Goal: Information Seeking & Learning: Check status

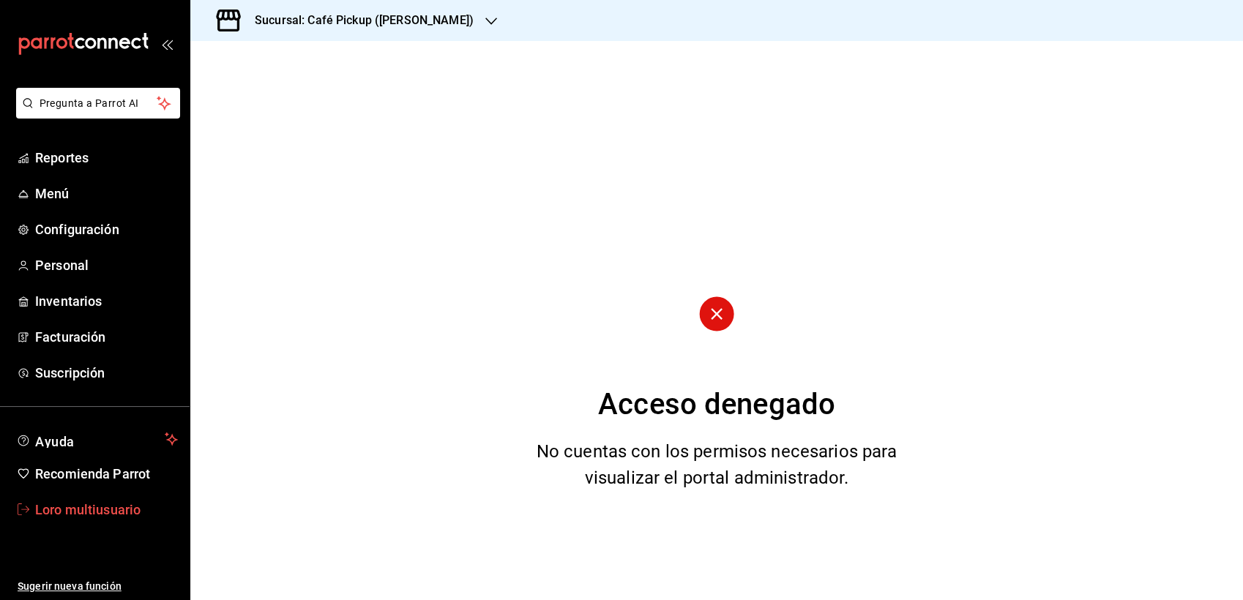
click at [64, 502] on font "Loro multiusuario" at bounding box center [87, 509] width 105 height 15
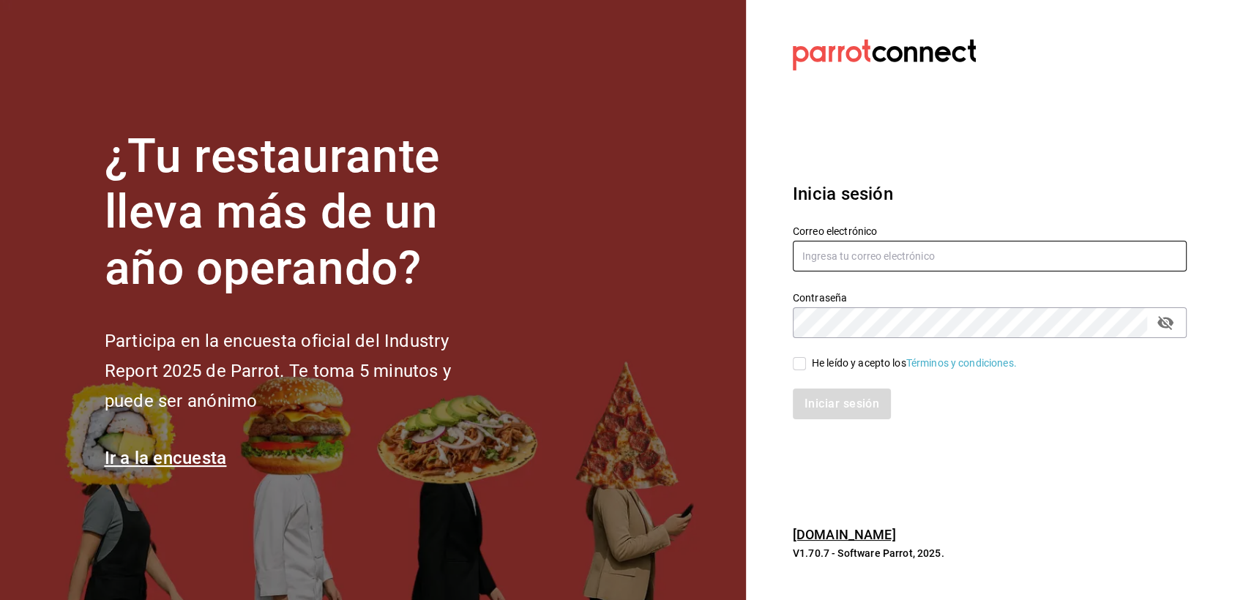
type input "multiuser@pickup.com"
click at [816, 347] on div "He leído y acepto los Términos y condiciones." at bounding box center [980, 355] width 411 height 34
click at [803, 356] on div "He leído y acepto los Términos y condiciones." at bounding box center [990, 364] width 394 height 16
click at [799, 370] on label "He leído y acepto los Términos y condiciones." at bounding box center [905, 363] width 224 height 15
click at [799, 370] on input "He leído y acepto los Términos y condiciones." at bounding box center [799, 363] width 13 height 13
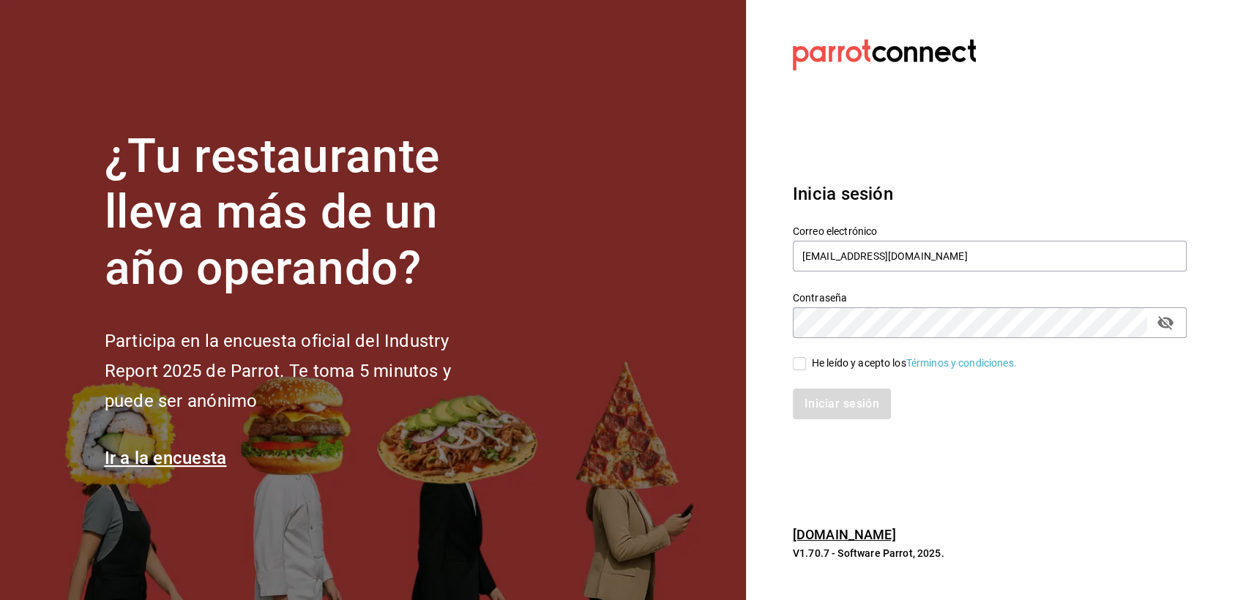
checkbox input "true"
click at [840, 402] on button "Iniciar sesión" at bounding box center [843, 404] width 100 height 31
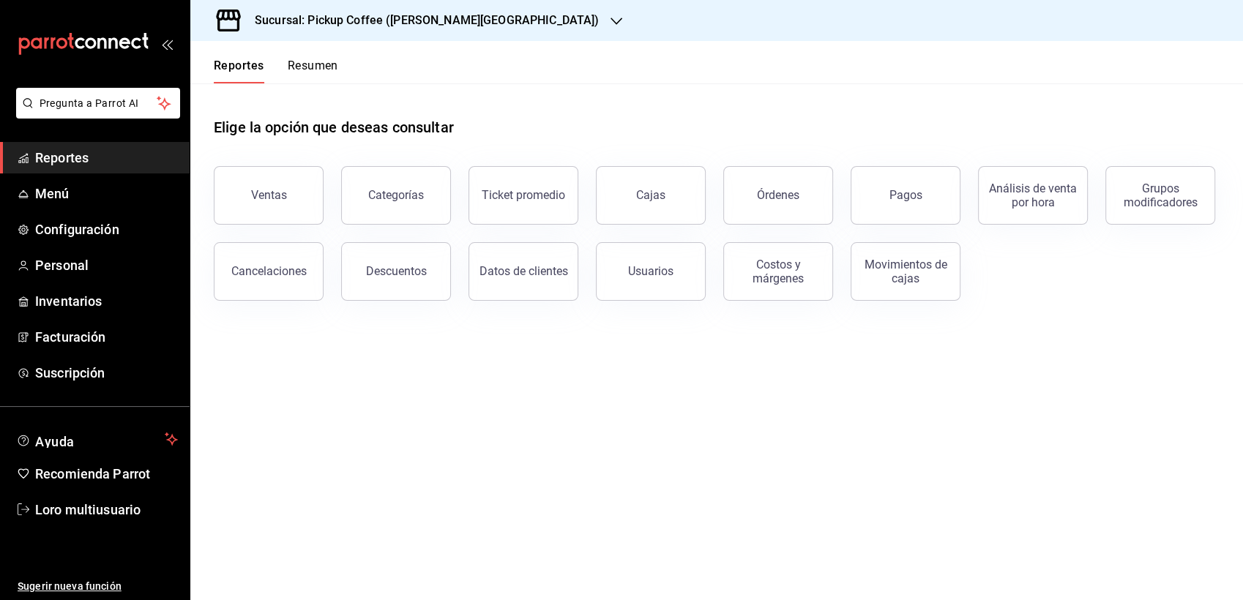
click at [381, 23] on h3 "Sucursal: Pickup Coffee ([PERSON_NAME][GEOGRAPHIC_DATA])" at bounding box center [421, 21] width 356 height 18
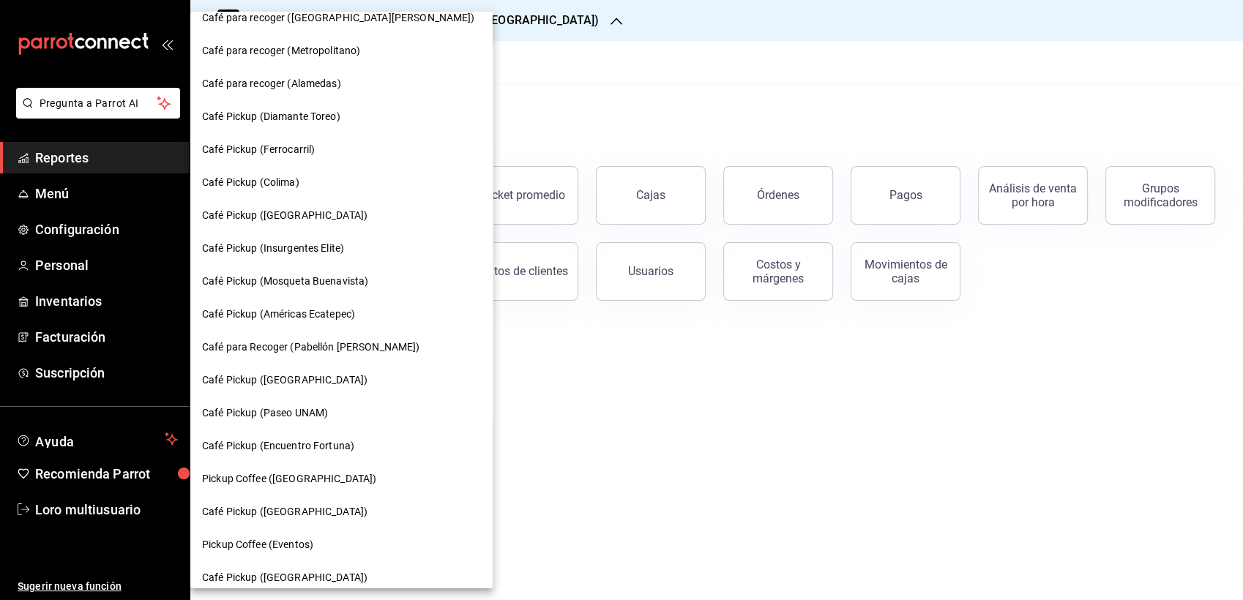
scroll to position [700, 0]
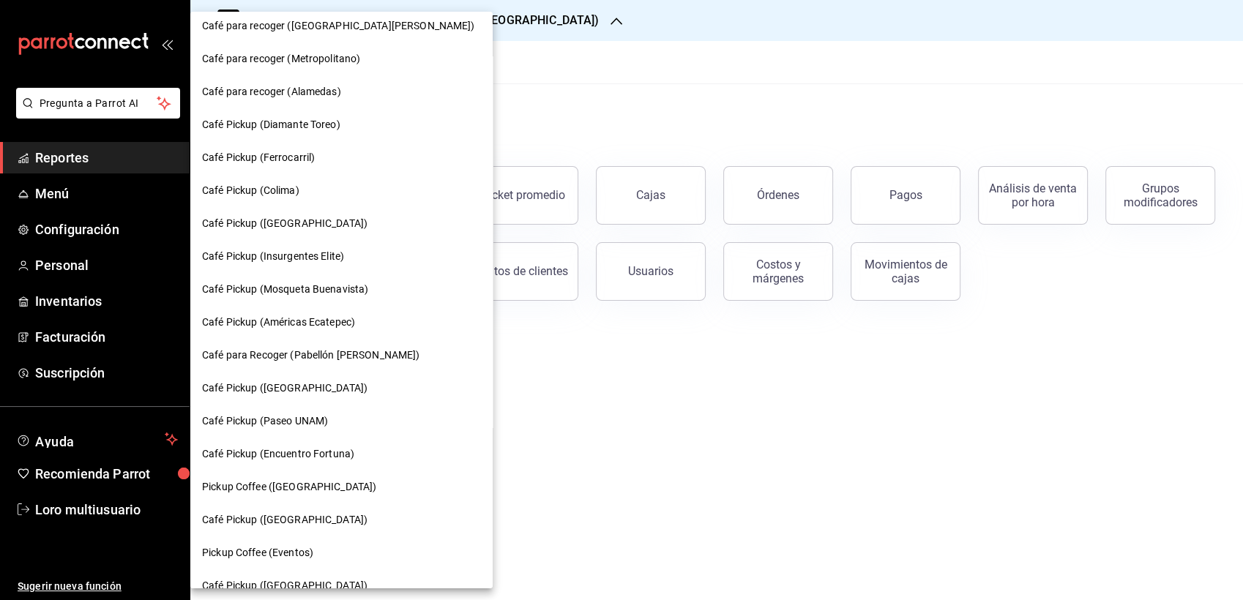
click at [337, 247] on div "Café Pickup (Insurgentes Elite)" at bounding box center [341, 256] width 302 height 33
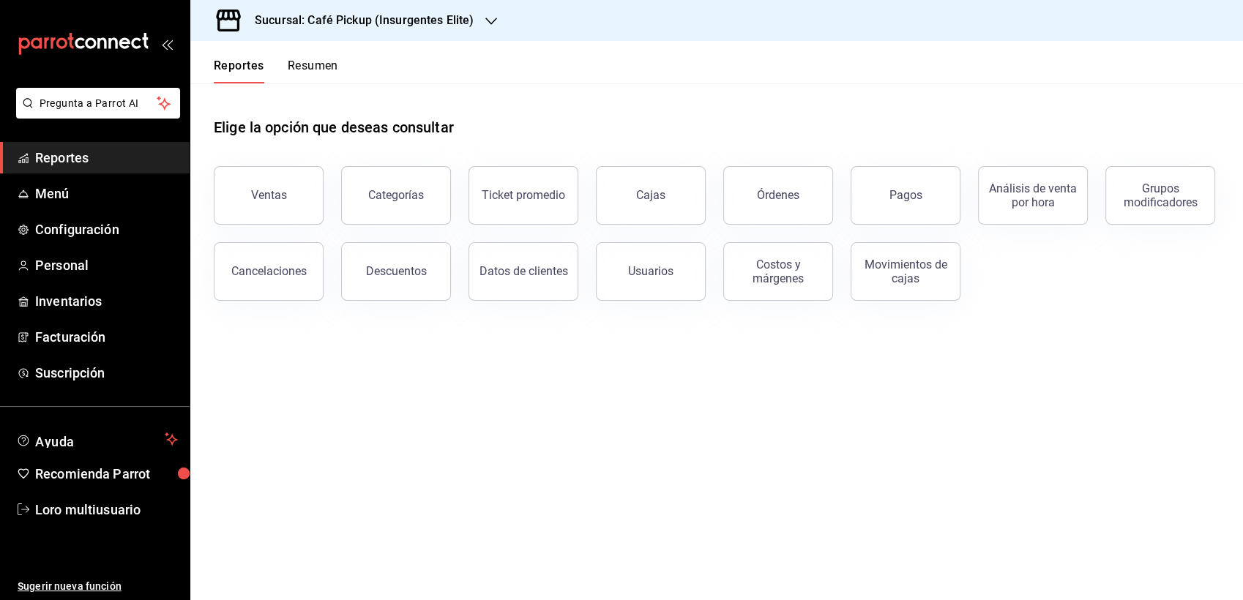
click at [329, 74] on button "Resumen" at bounding box center [313, 71] width 51 height 25
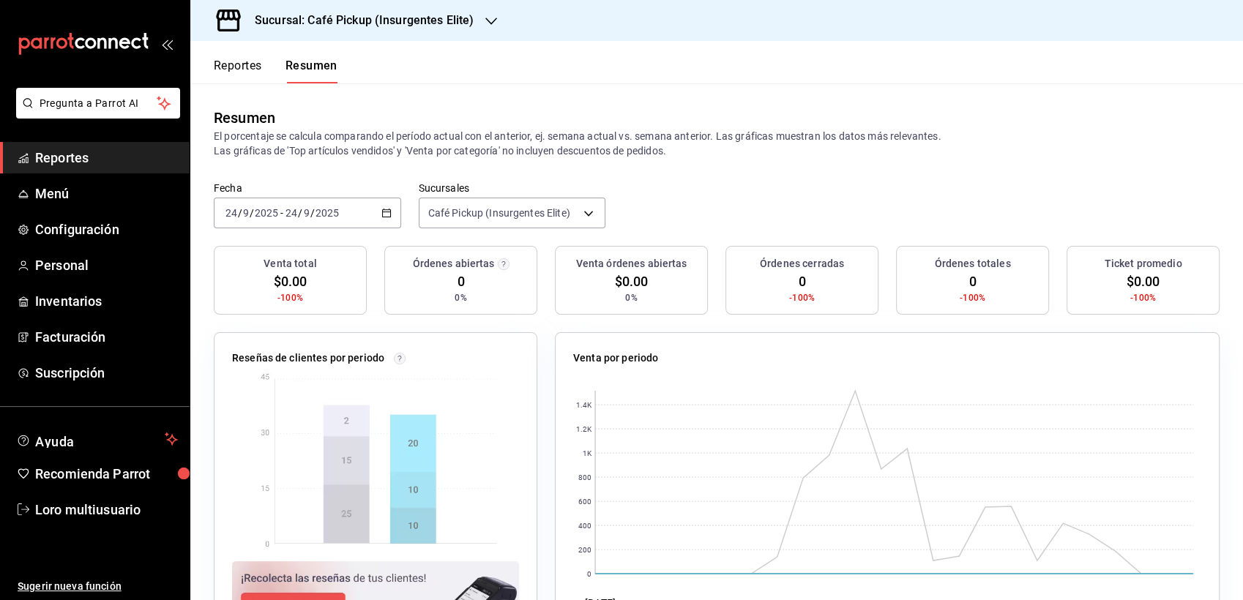
click at [319, 220] on div "[DATE] [DATE] - [DATE] [DATE]" at bounding box center [307, 213] width 187 height 31
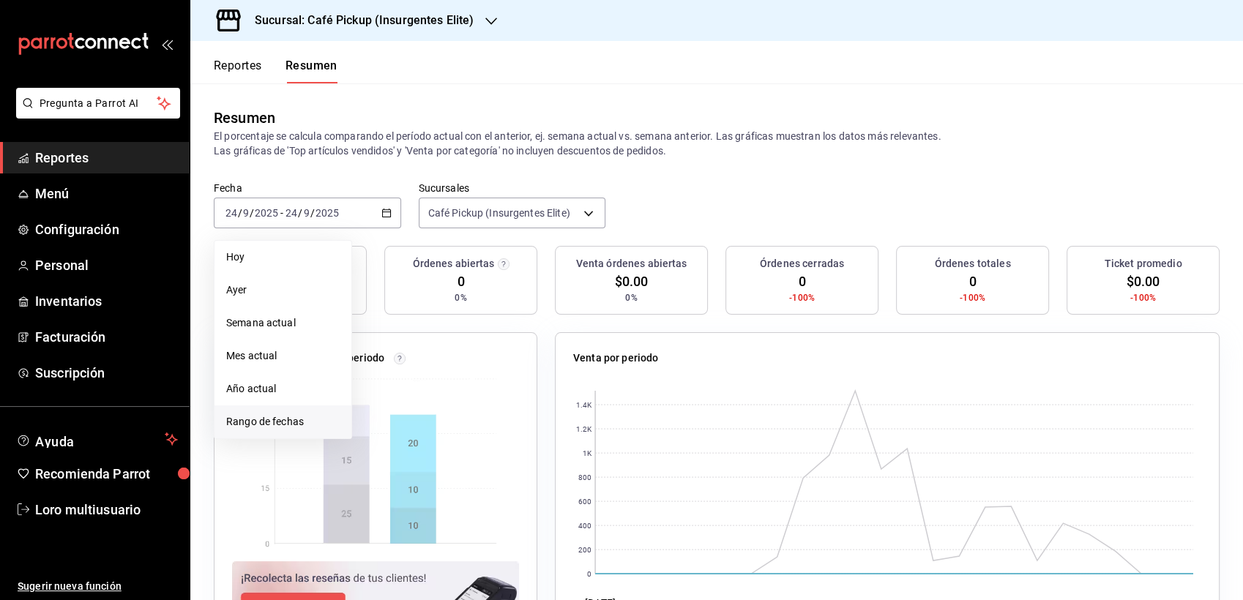
click at [269, 419] on span "Rango de fechas" at bounding box center [282, 421] width 113 height 15
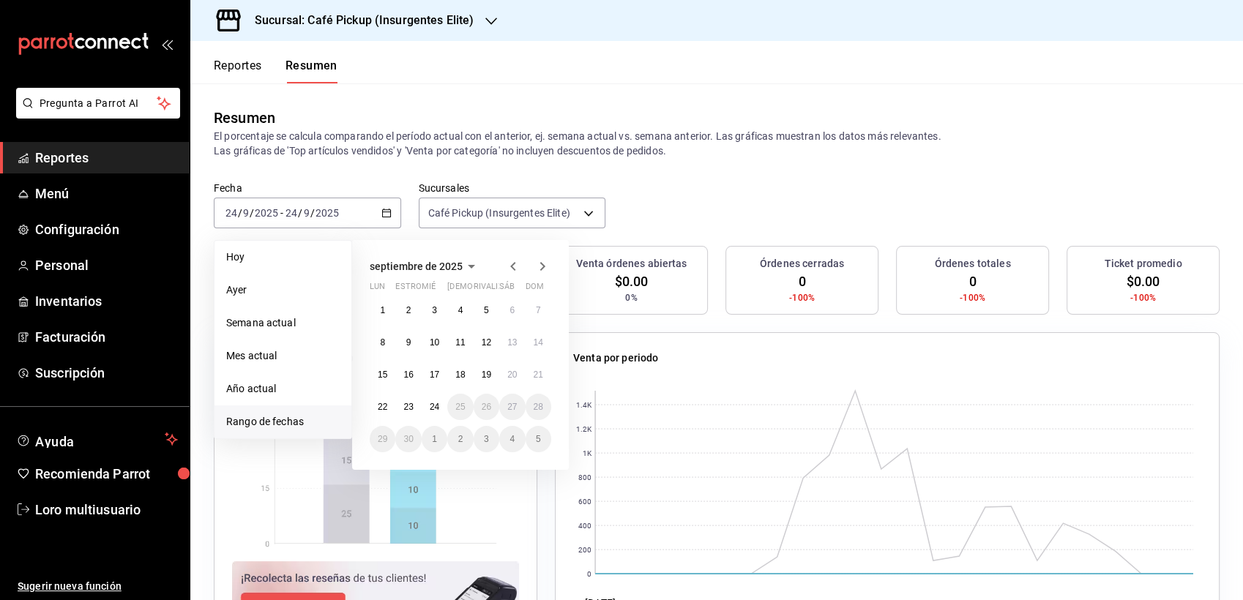
click at [457, 264] on span "septiembre de 2025" at bounding box center [416, 267] width 93 height 12
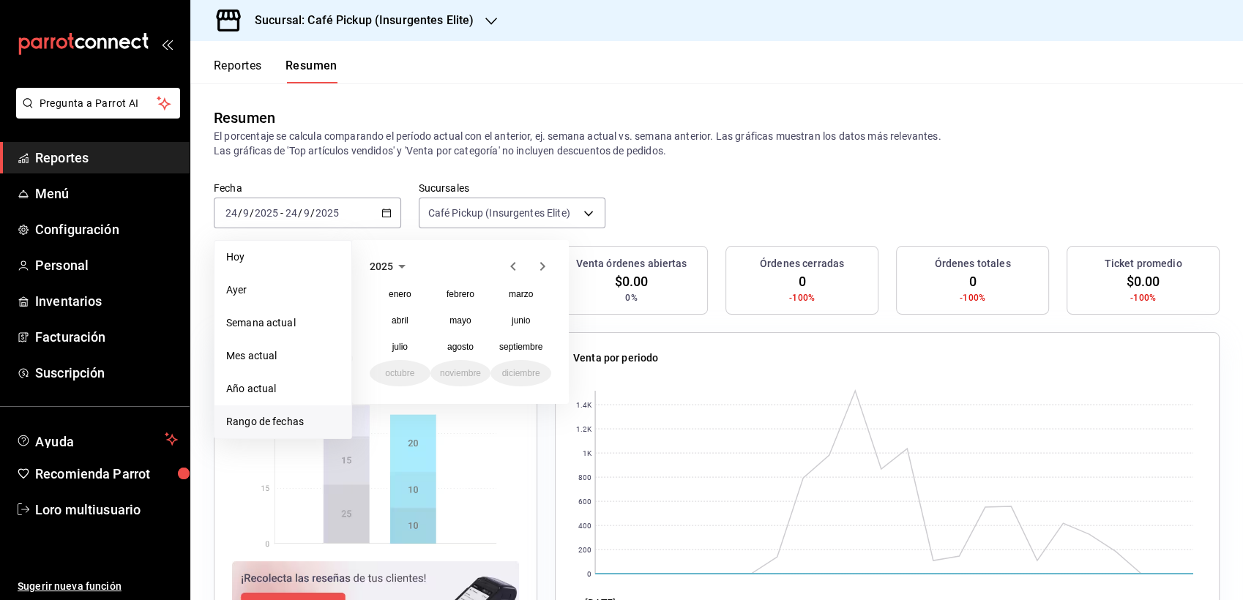
click at [515, 268] on icon "button" at bounding box center [513, 267] width 18 height 18
click at [533, 366] on button "diciembre" at bounding box center [520, 373] width 61 height 26
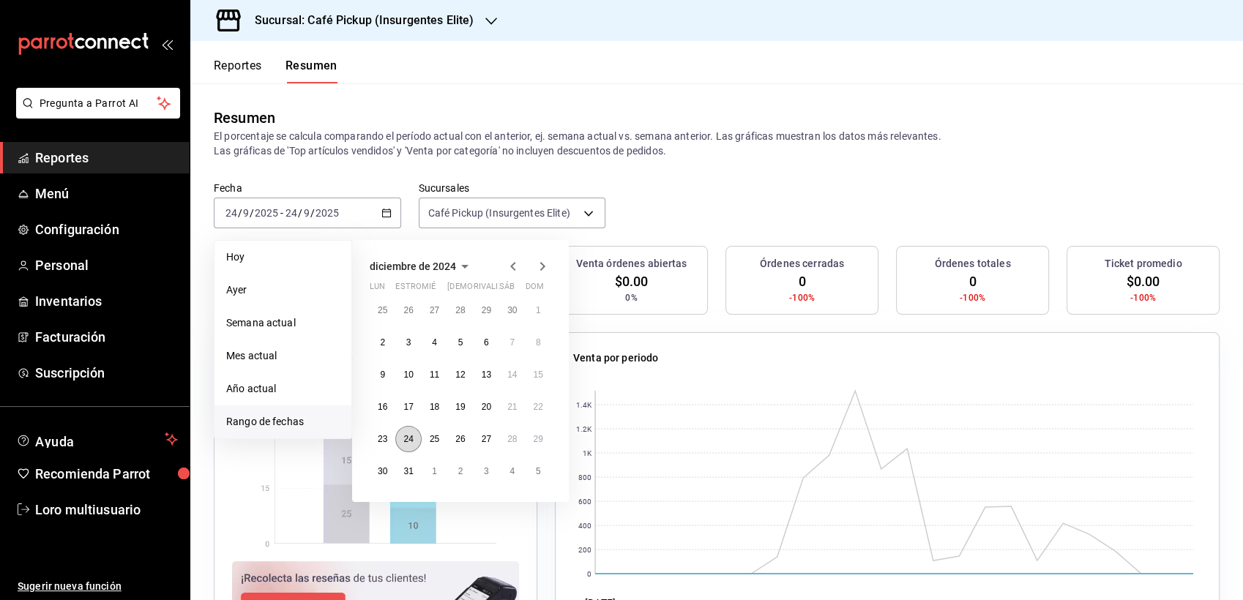
click at [411, 428] on button "24" at bounding box center [408, 439] width 26 height 26
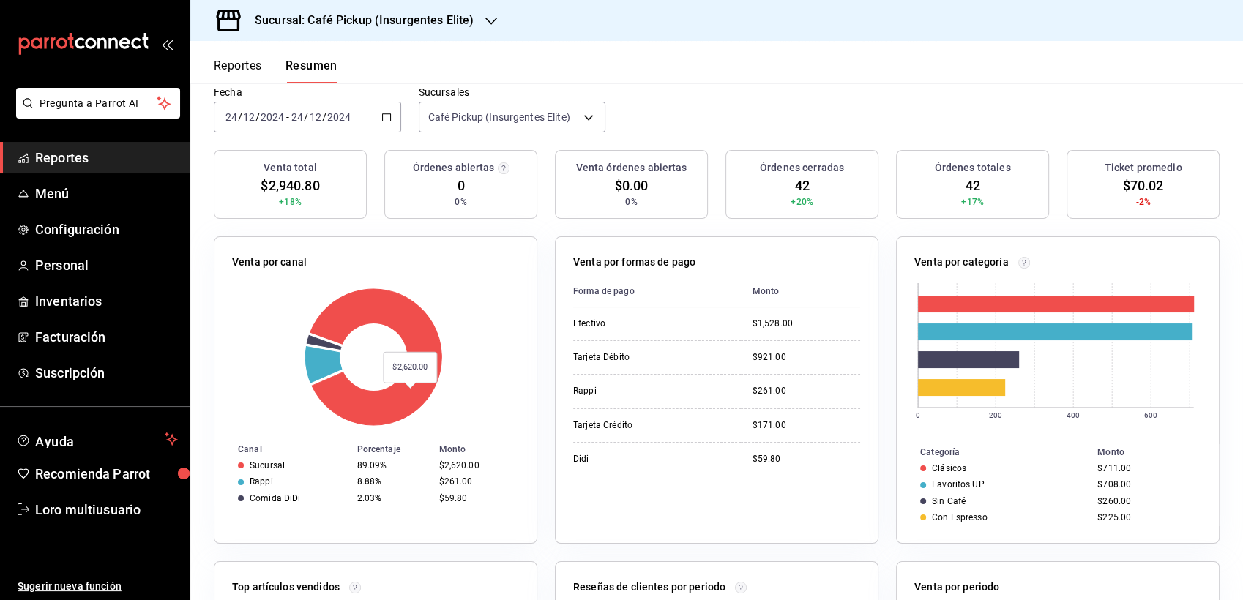
scroll to position [97, 0]
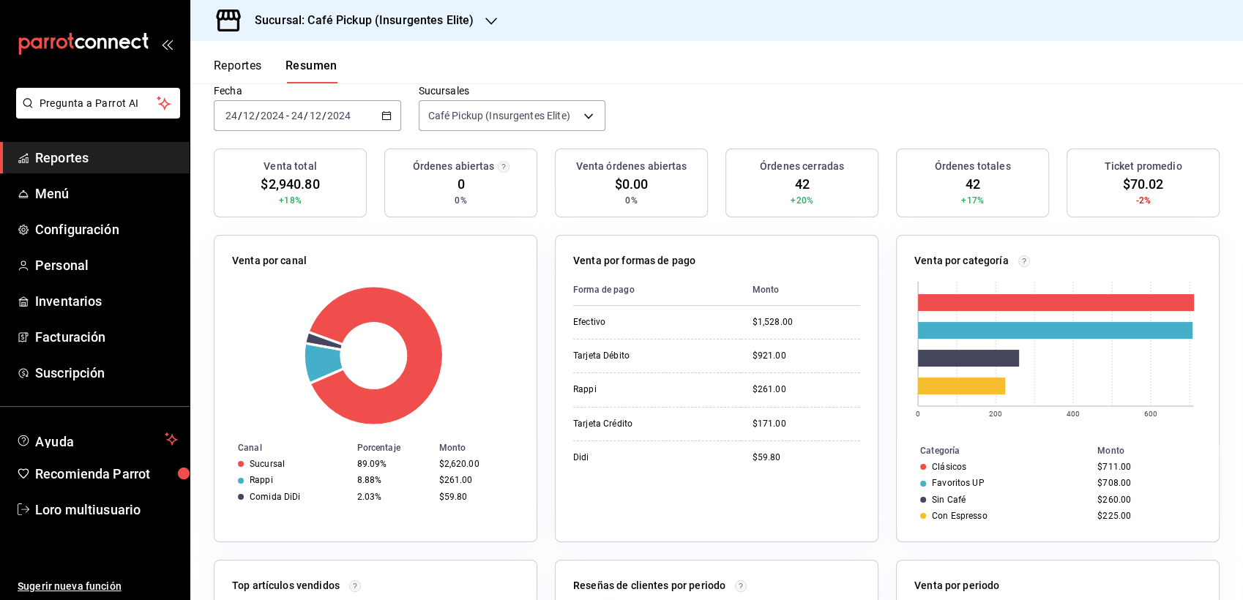
click at [337, 113] on input "2024" at bounding box center [339, 116] width 25 height 12
click at [339, 56] on header "Reportes Resumen" at bounding box center [716, 62] width 1053 height 42
click at [343, 24] on h3 "Sucursal: Café Pickup (Insurgentes Elite)" at bounding box center [358, 21] width 231 height 18
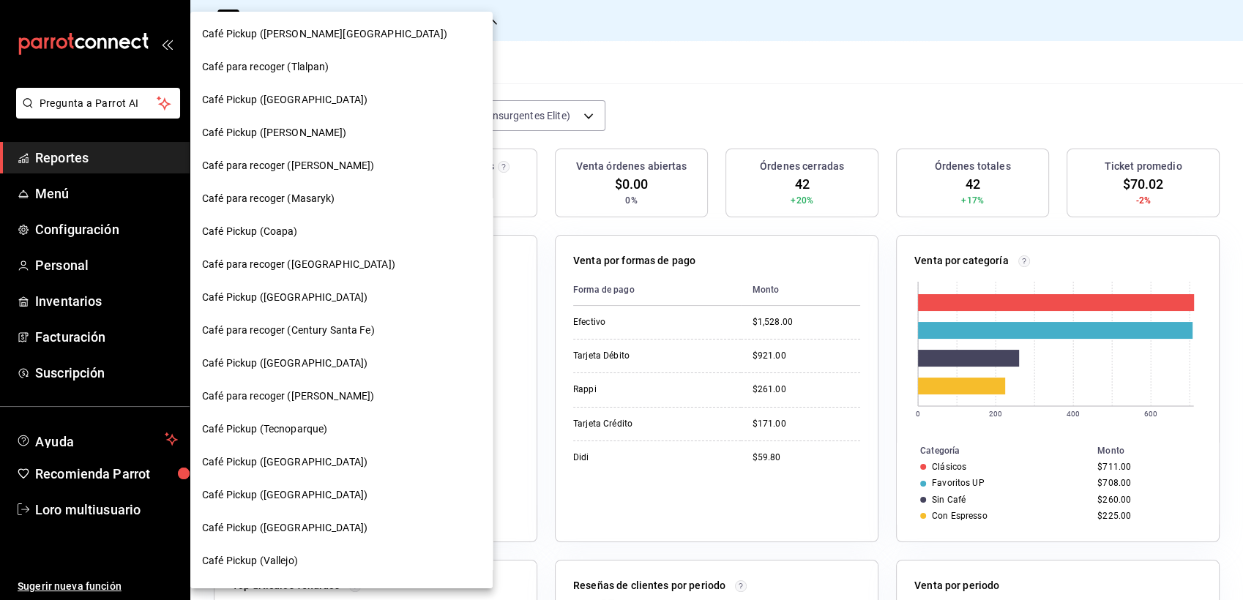
drag, startPoint x: 430, startPoint y: 83, endPoint x: 436, endPoint y: 124, distance: 40.8
click at [436, 124] on div "Café Pickup ([PERSON_NAME][GEOGRAPHIC_DATA]) Café para recoger (Tlalpan) Café P…" at bounding box center [621, 300] width 1243 height 600
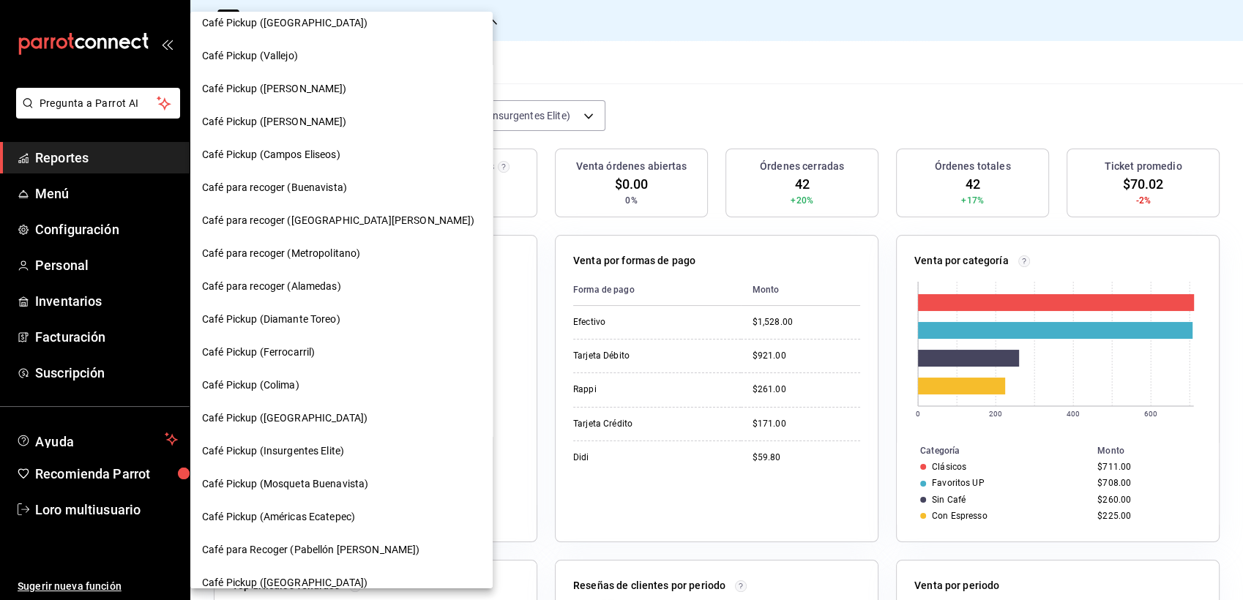
scroll to position [505, 0]
click at [252, 435] on div "Café Pickup (Insurgentes Elite)" at bounding box center [341, 451] width 302 height 33
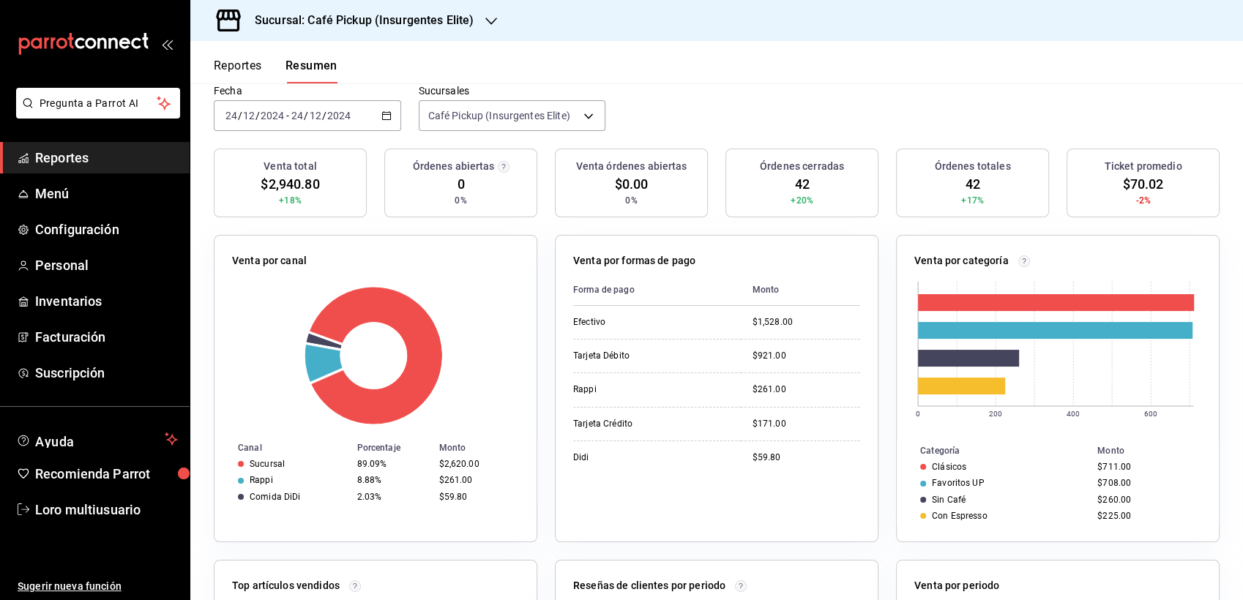
click at [439, 17] on h3 "Sucursal: Café Pickup (Insurgentes Elite)" at bounding box center [358, 21] width 231 height 18
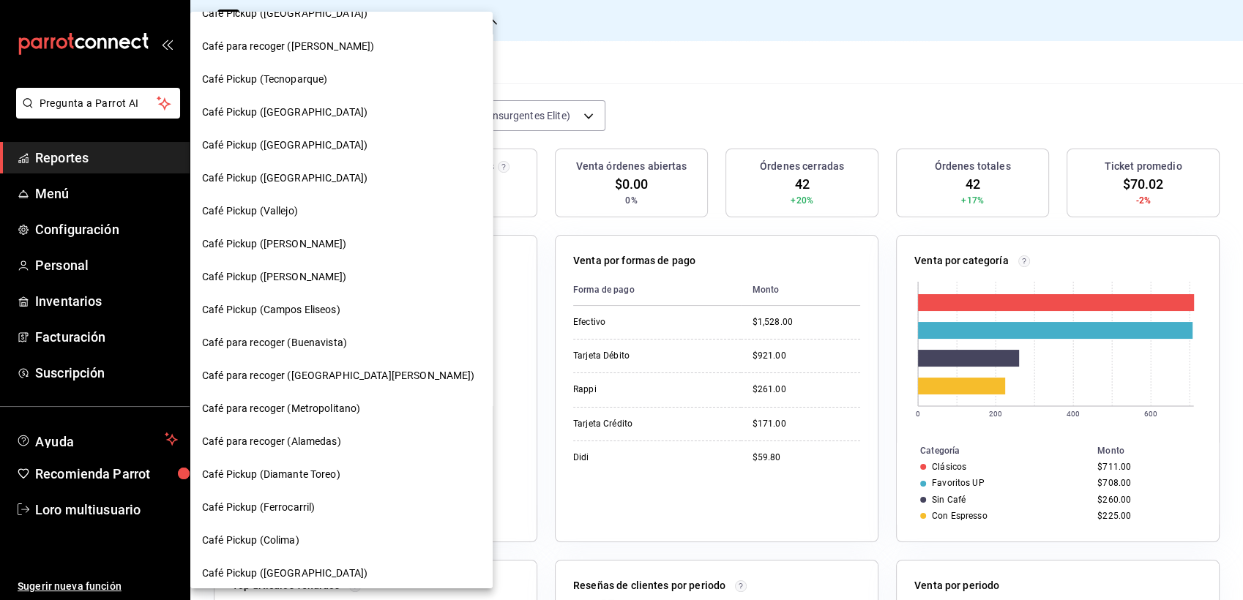
scroll to position [398, 0]
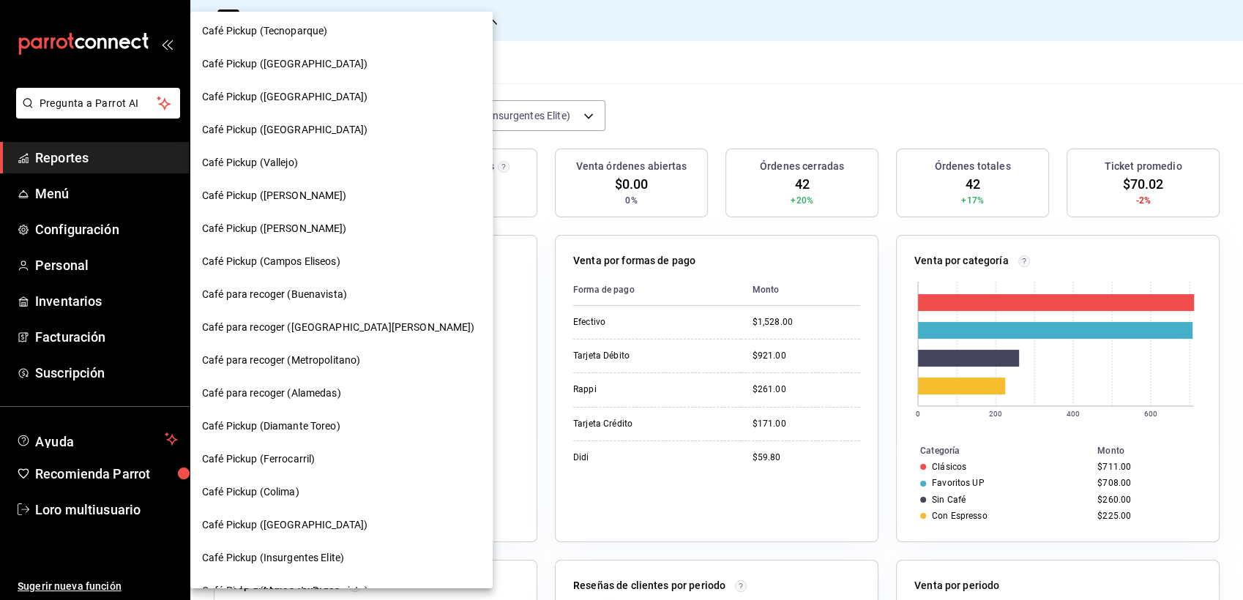
click at [293, 527] on span "Café Pickup ([GEOGRAPHIC_DATA])" at bounding box center [284, 525] width 165 height 15
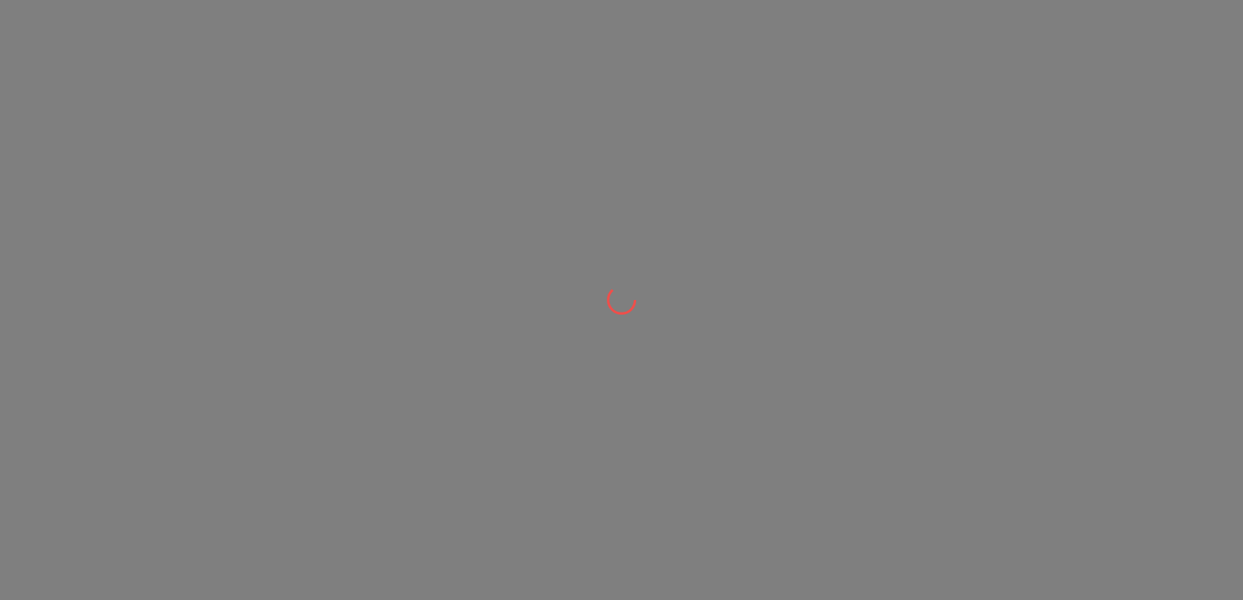
click at [293, 527] on div at bounding box center [621, 300] width 1243 height 600
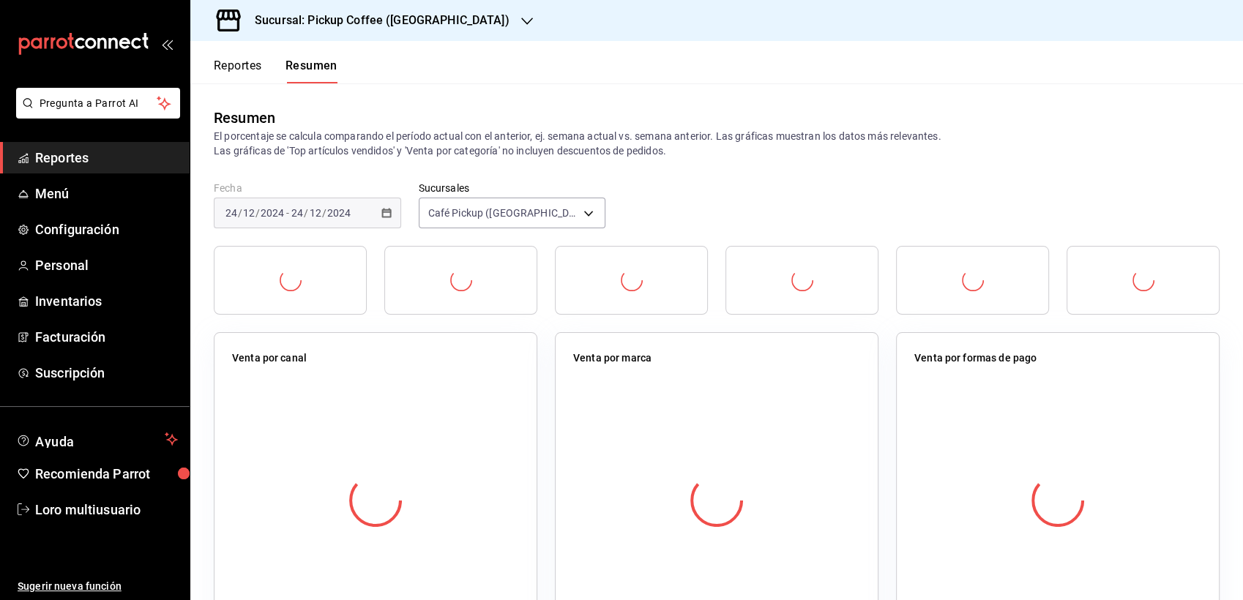
click at [246, 194] on div "Fecha [DATE] [DATE] - [DATE] [DATE]" at bounding box center [307, 205] width 187 height 47
click at [258, 208] on span "/" at bounding box center [257, 213] width 4 height 12
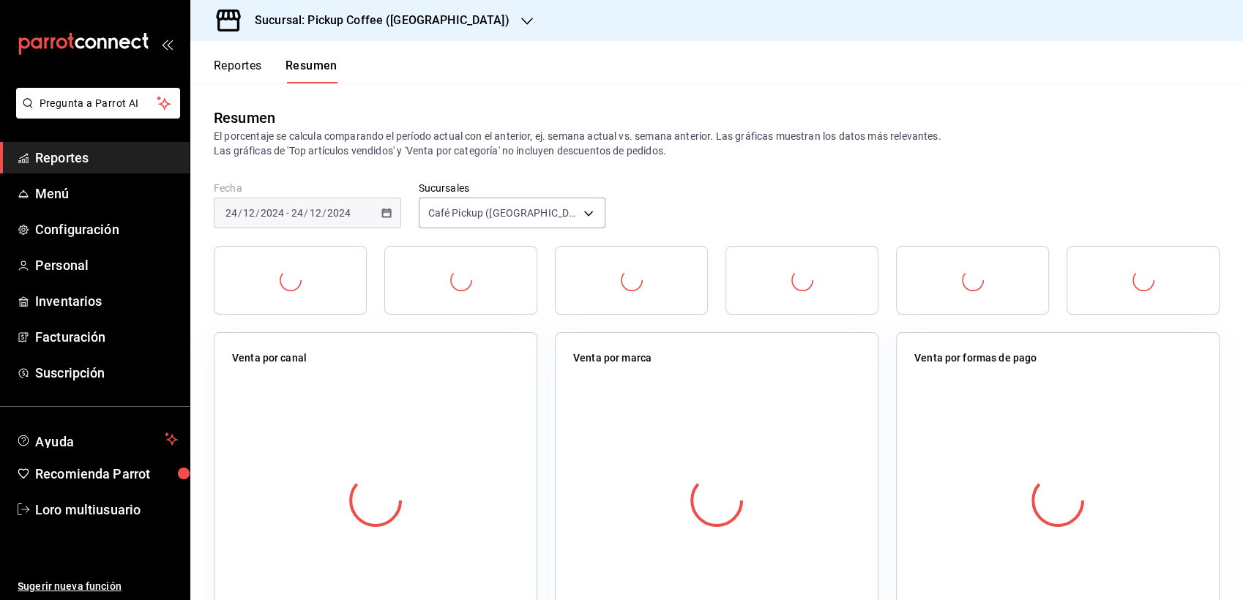
click at [258, 208] on span "/" at bounding box center [257, 213] width 4 height 12
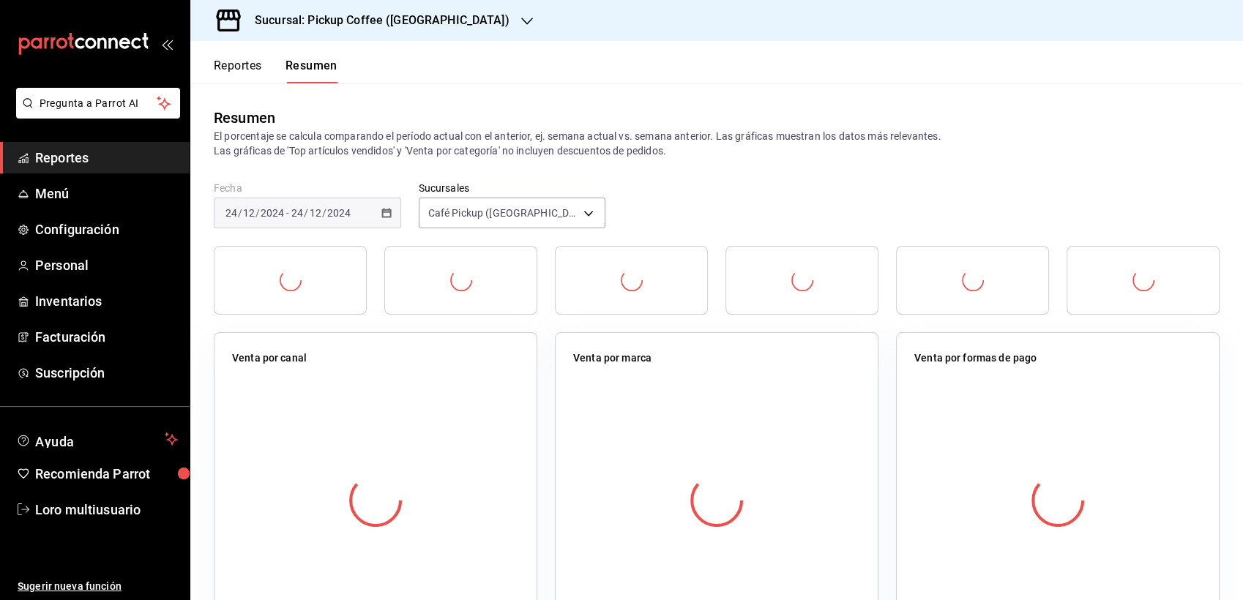
click at [258, 208] on span "/" at bounding box center [257, 213] width 4 height 12
click at [258, 213] on span "/" at bounding box center [257, 213] width 4 height 12
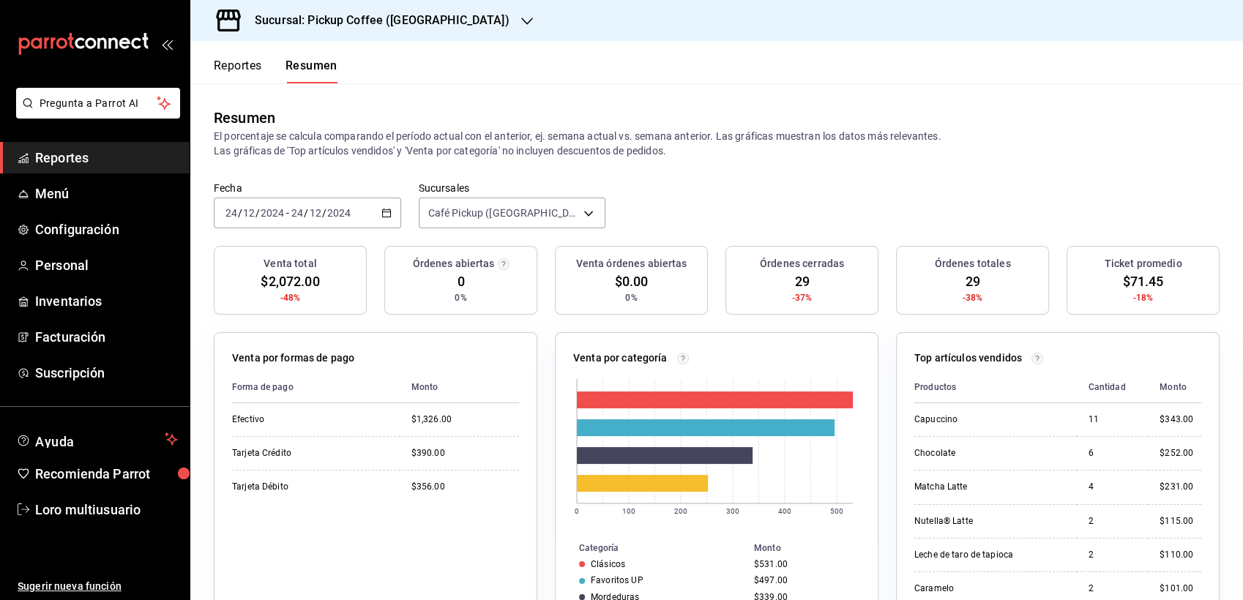
click at [295, 231] on div "Fecha [DATE] [DATE] - [DATE] [DATE] Sucursales Café Pickup ([GEOGRAPHIC_DATA]) …" at bounding box center [716, 214] width 1053 height 64
click at [289, 227] on div "[DATE] [DATE] - [DATE] [DATE]" at bounding box center [307, 213] width 187 height 31
click at [244, 411] on li "Rango de fechas" at bounding box center [283, 422] width 137 height 33
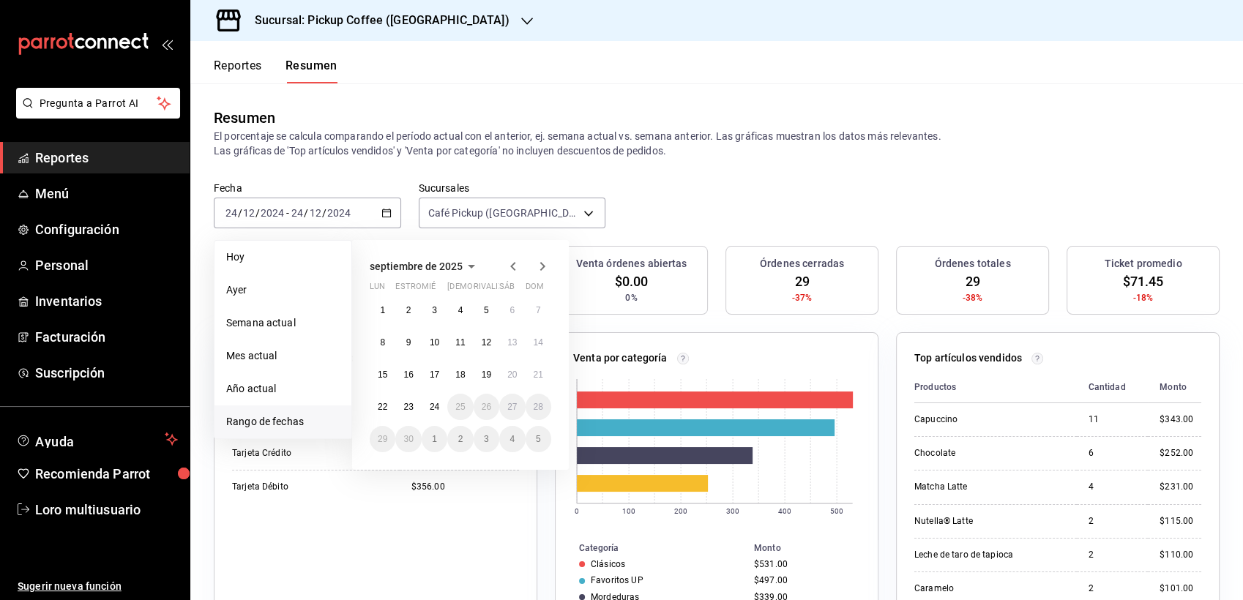
click at [457, 258] on button "septiembre de 2025" at bounding box center [425, 267] width 111 height 18
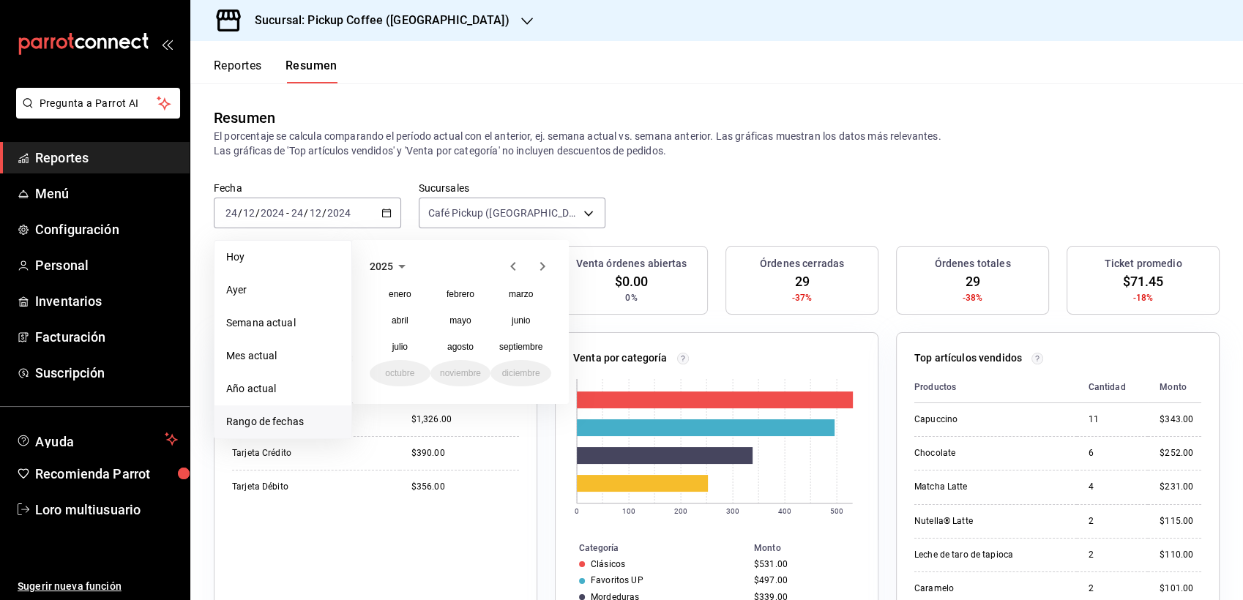
click at [510, 272] on icon "button" at bounding box center [513, 267] width 18 height 18
click at [468, 369] on abbr "noviembre" at bounding box center [460, 373] width 41 height 10
click at [379, 343] on button "4" at bounding box center [383, 342] width 26 height 26
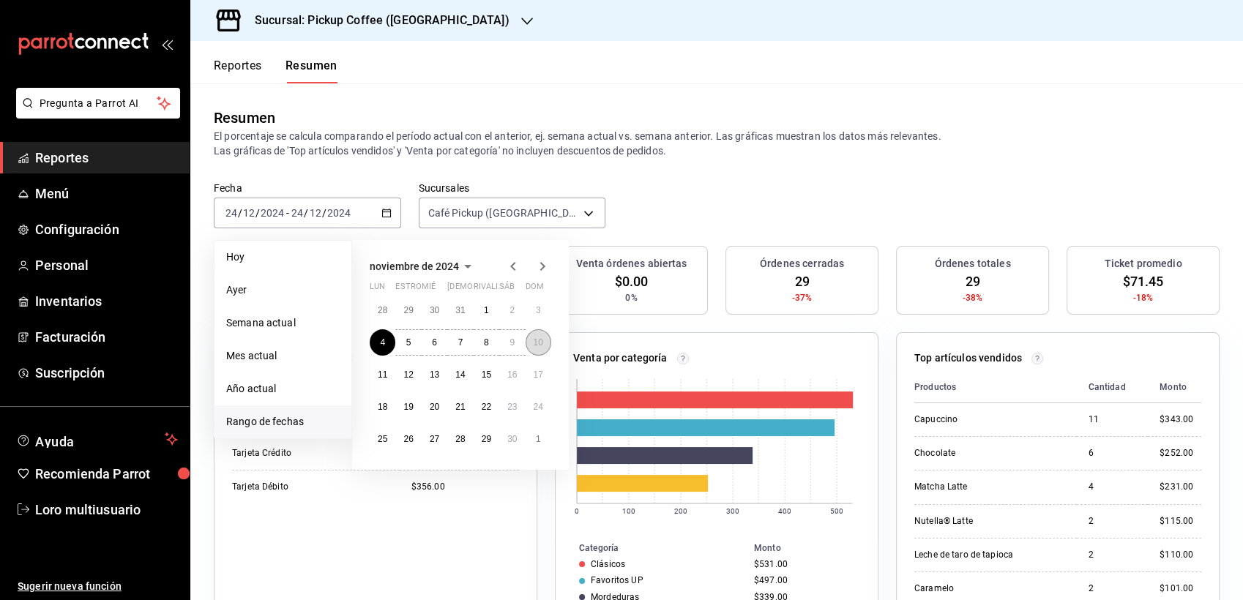
click at [542, 343] on abbr "10" at bounding box center [539, 342] width 10 height 10
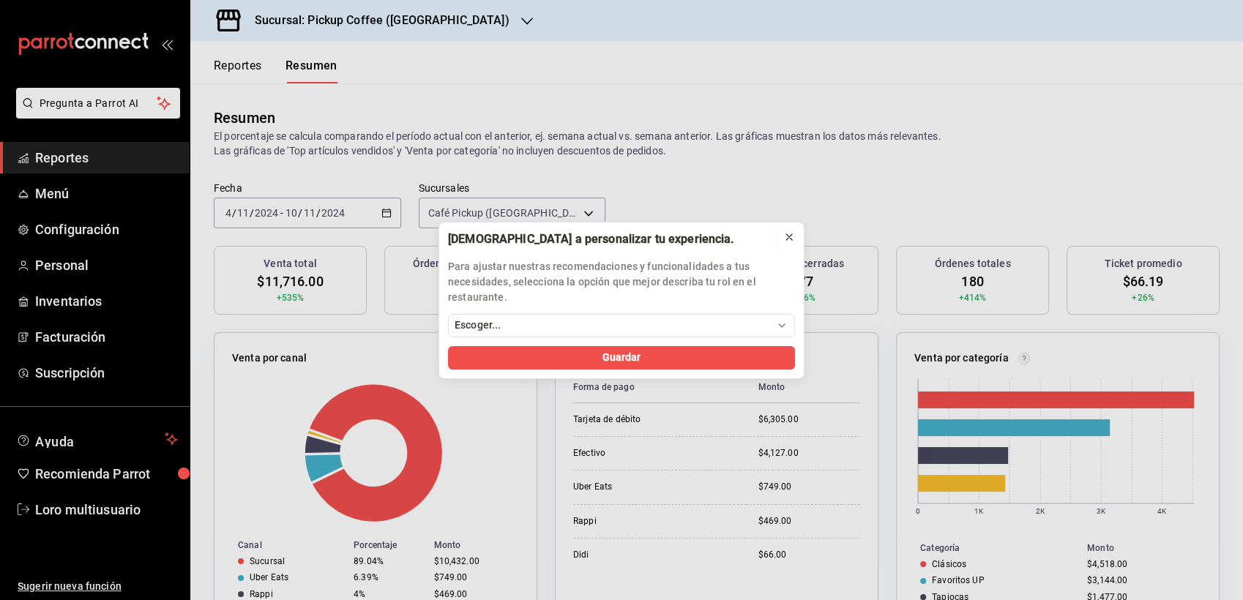
click at [786, 235] on icon at bounding box center [789, 237] width 12 height 12
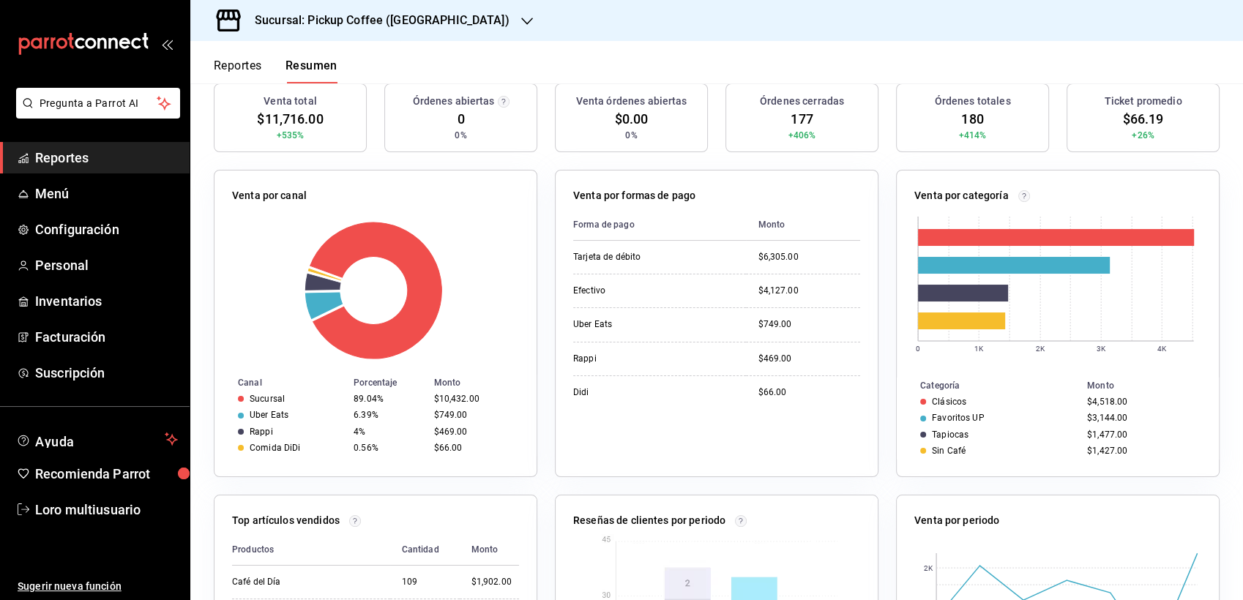
scroll to position [81, 0]
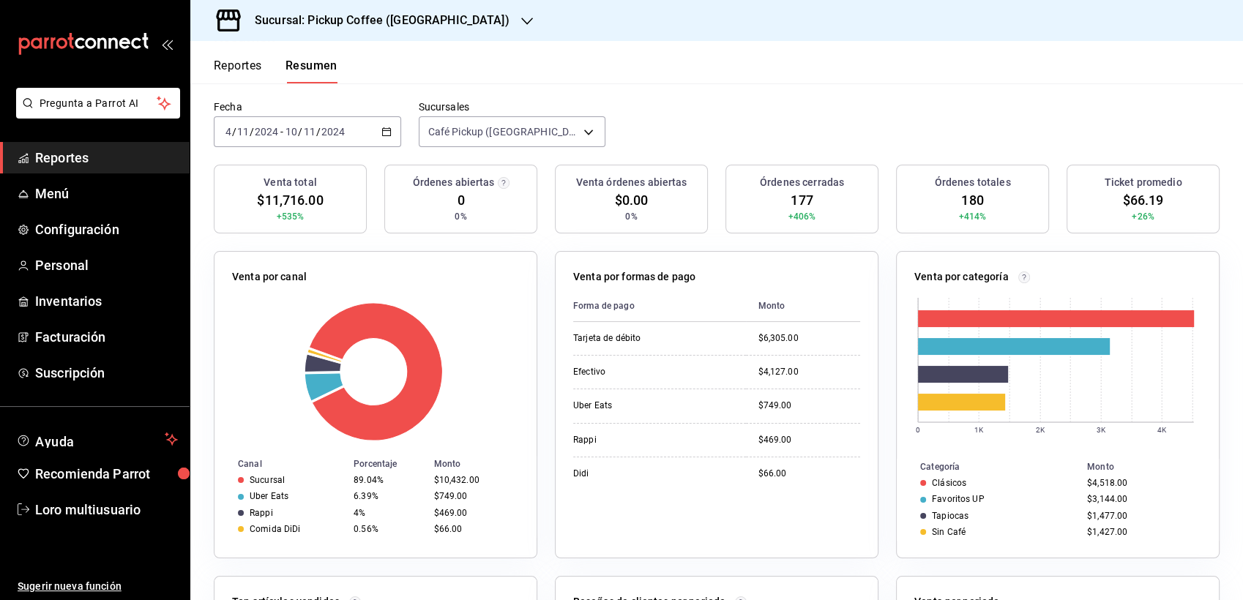
click at [364, 31] on div "Sucursal: Pickup Coffee ([GEOGRAPHIC_DATA])" at bounding box center [370, 20] width 337 height 41
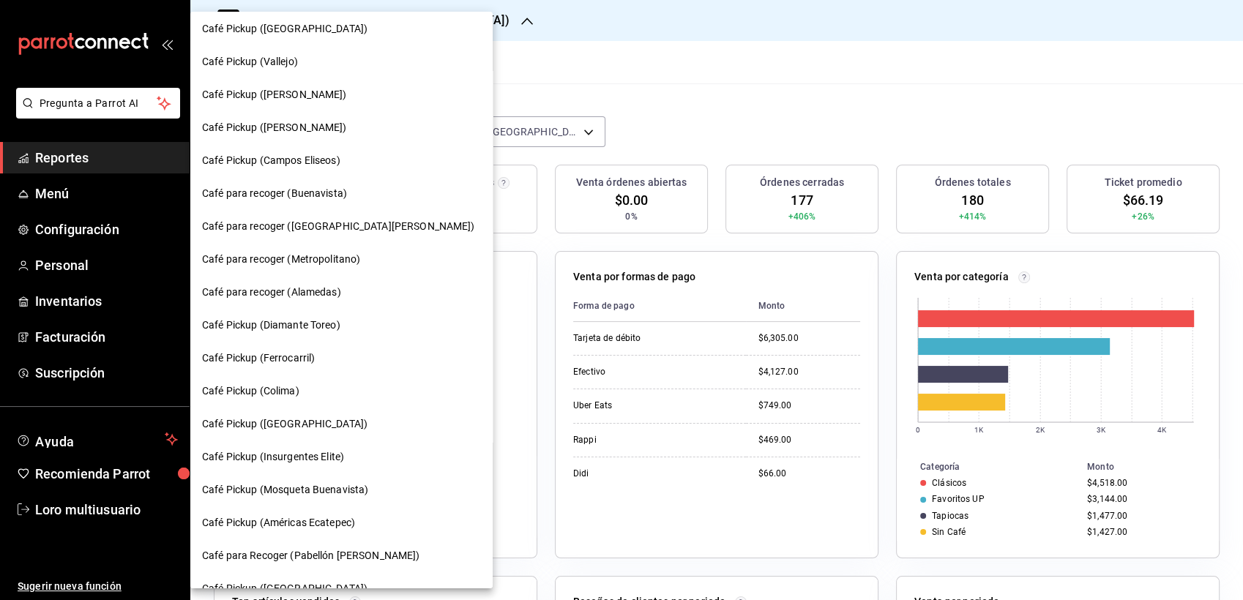
scroll to position [498, 0]
click at [327, 185] on div "Café para recoger (Buenavista)" at bounding box center [341, 195] width 302 height 33
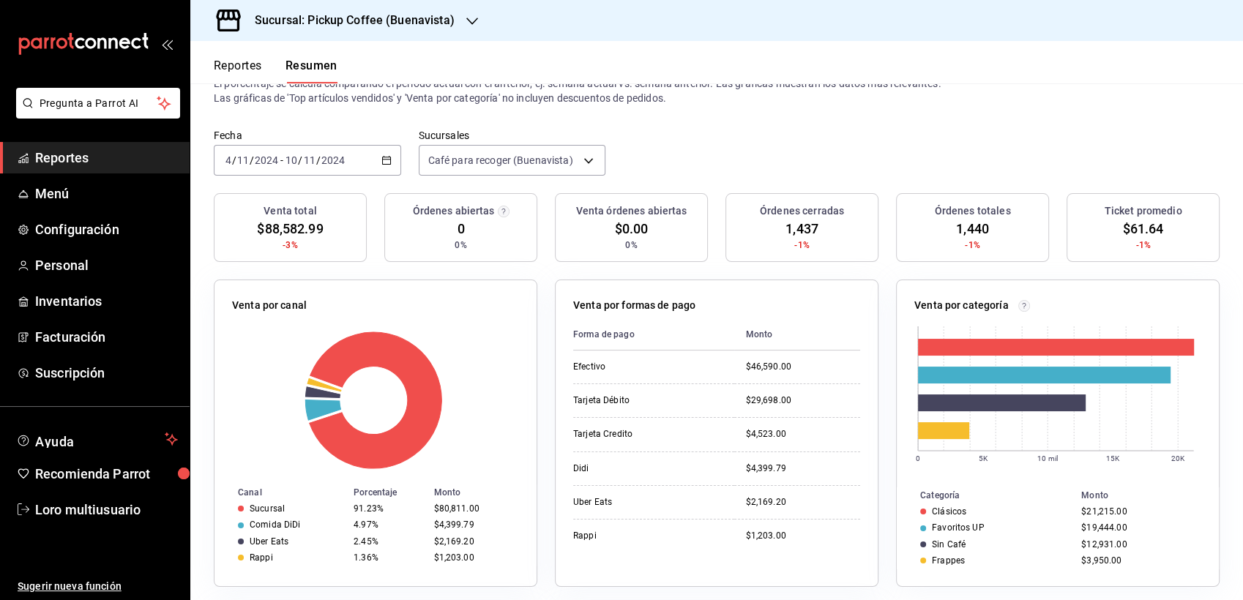
scroll to position [81, 0]
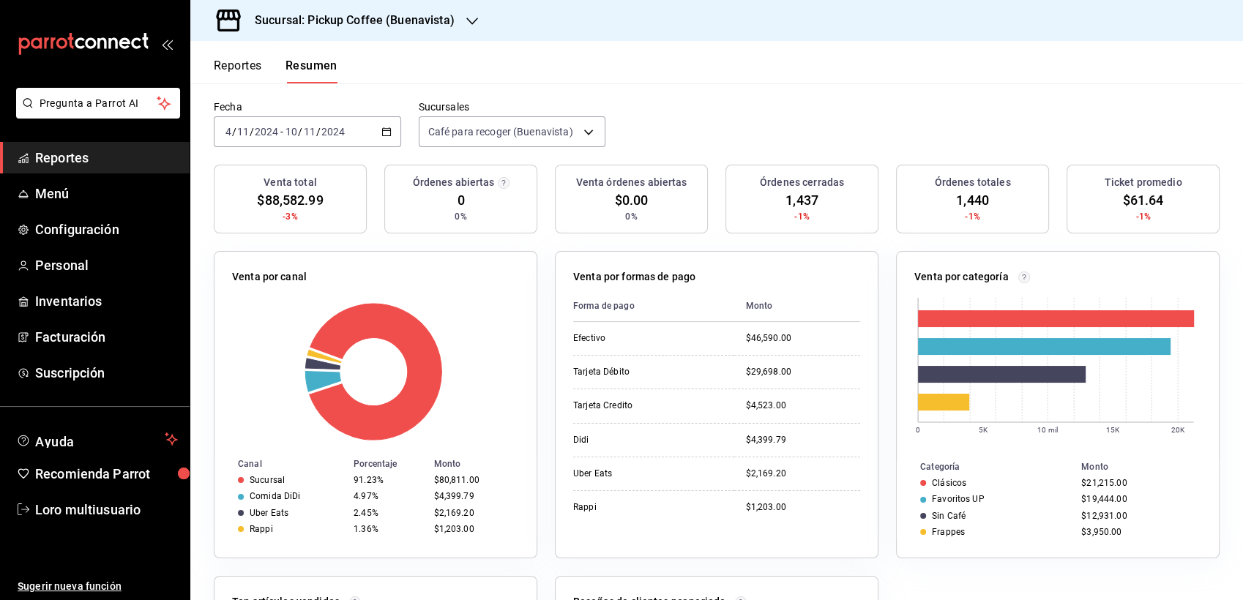
click at [437, 34] on div "Sucursal: Pickup Coffee (Buenavista)" at bounding box center [343, 20] width 282 height 41
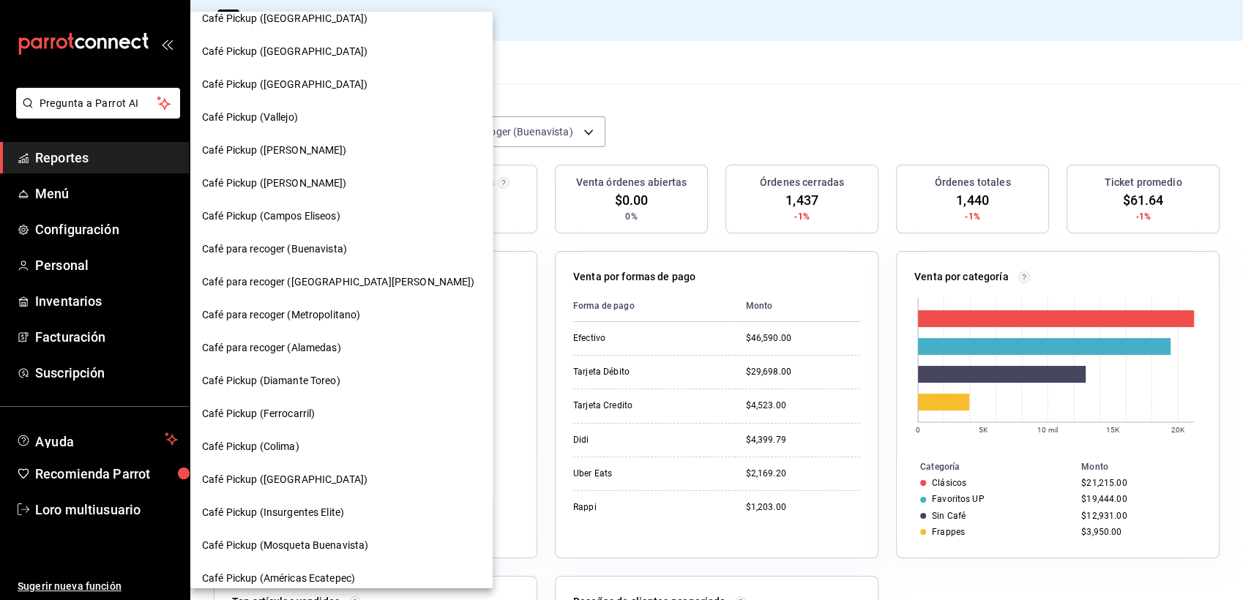
scroll to position [445, 0]
click at [234, 351] on span "Café para recoger (Alamedas)" at bounding box center [271, 346] width 139 height 15
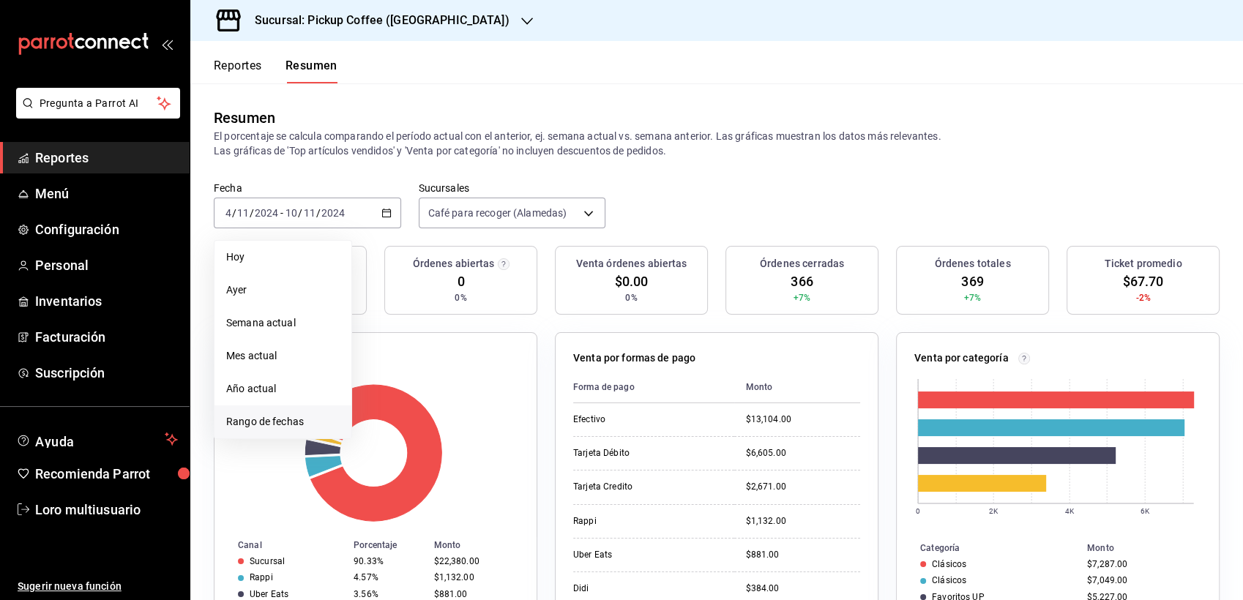
click at [252, 416] on span "Rango de fechas" at bounding box center [282, 421] width 113 height 15
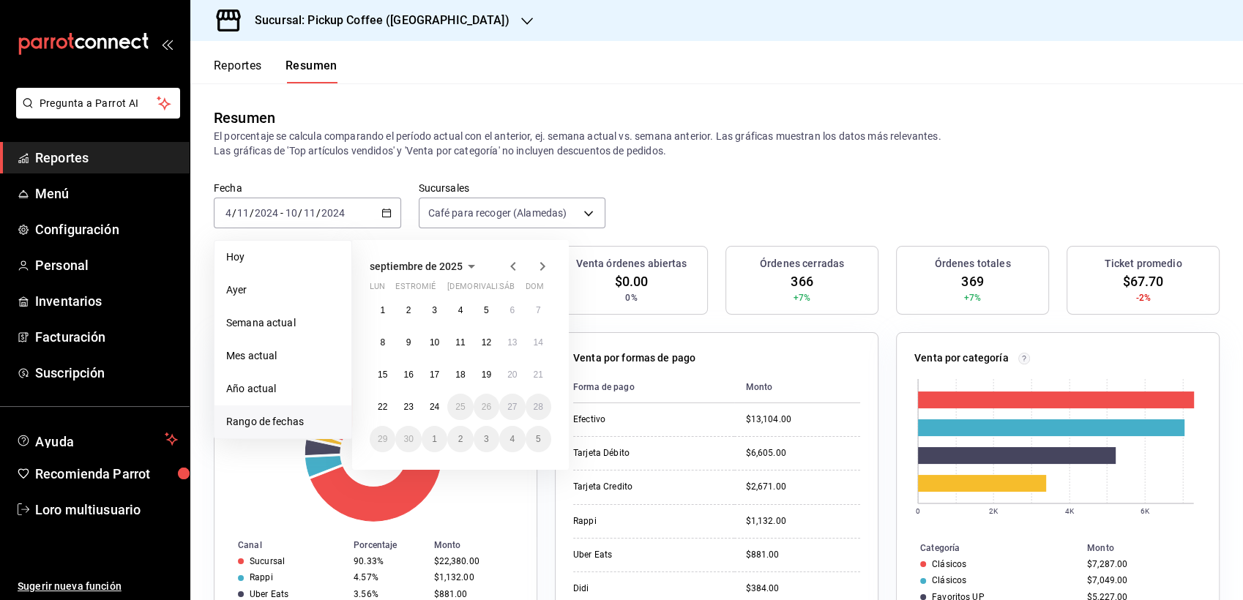
click at [471, 262] on icon "button" at bounding box center [472, 267] width 18 height 18
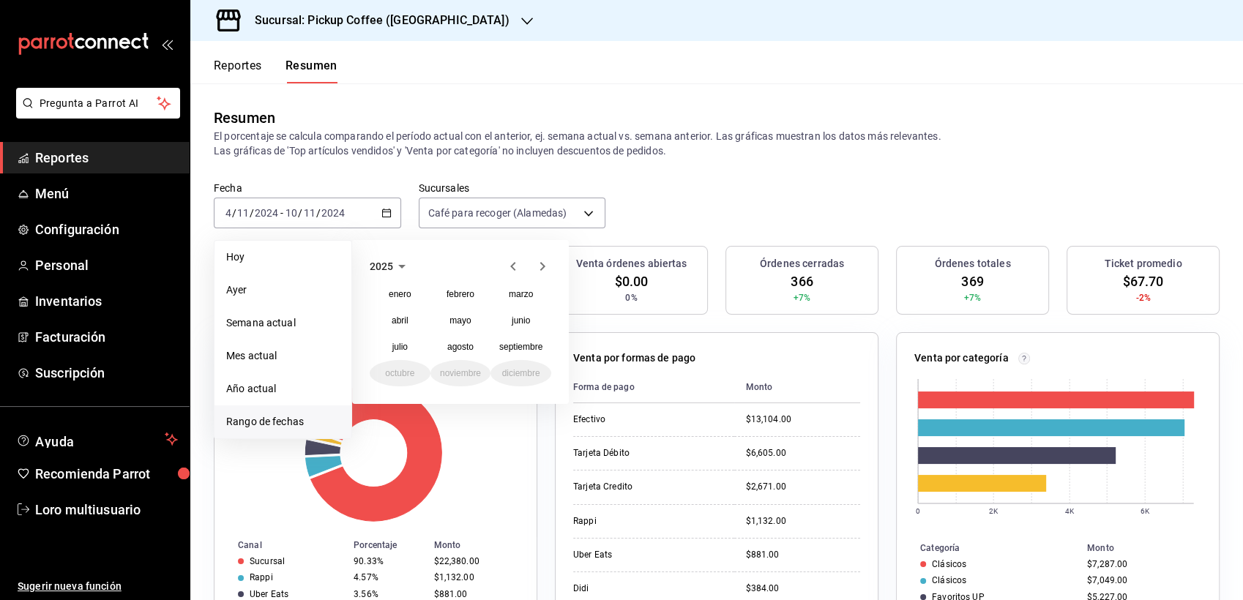
click at [519, 271] on icon "button" at bounding box center [513, 267] width 18 height 18
click at [526, 371] on abbr "diciembre" at bounding box center [521, 373] width 38 height 10
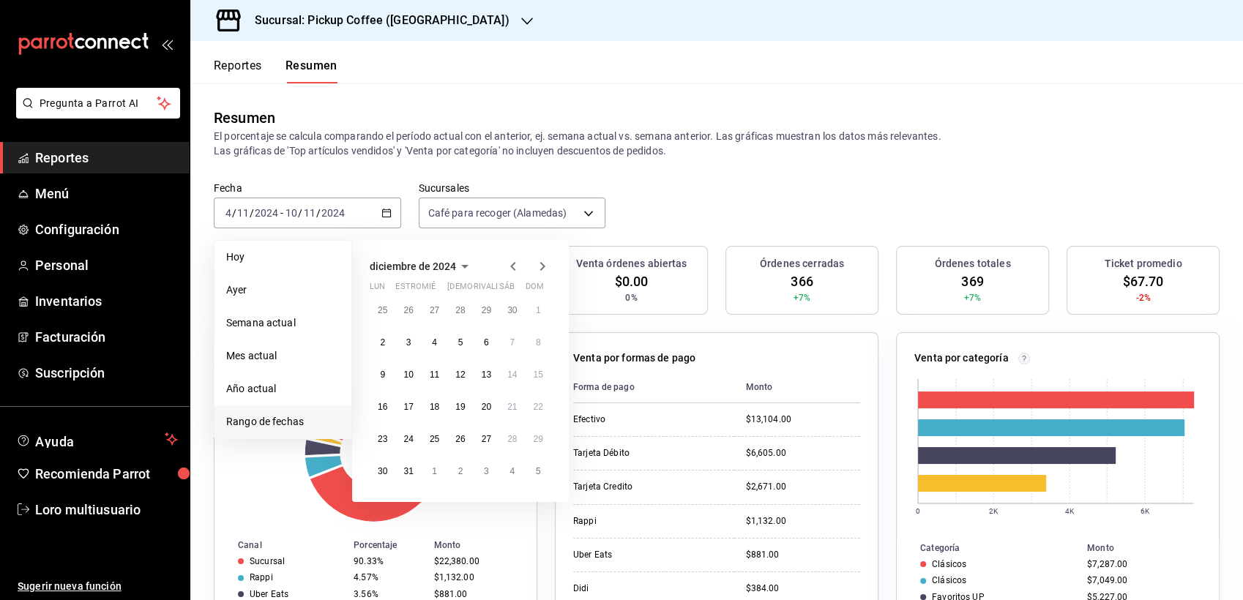
click at [450, 259] on button "diciembre de 2024" at bounding box center [422, 267] width 104 height 18
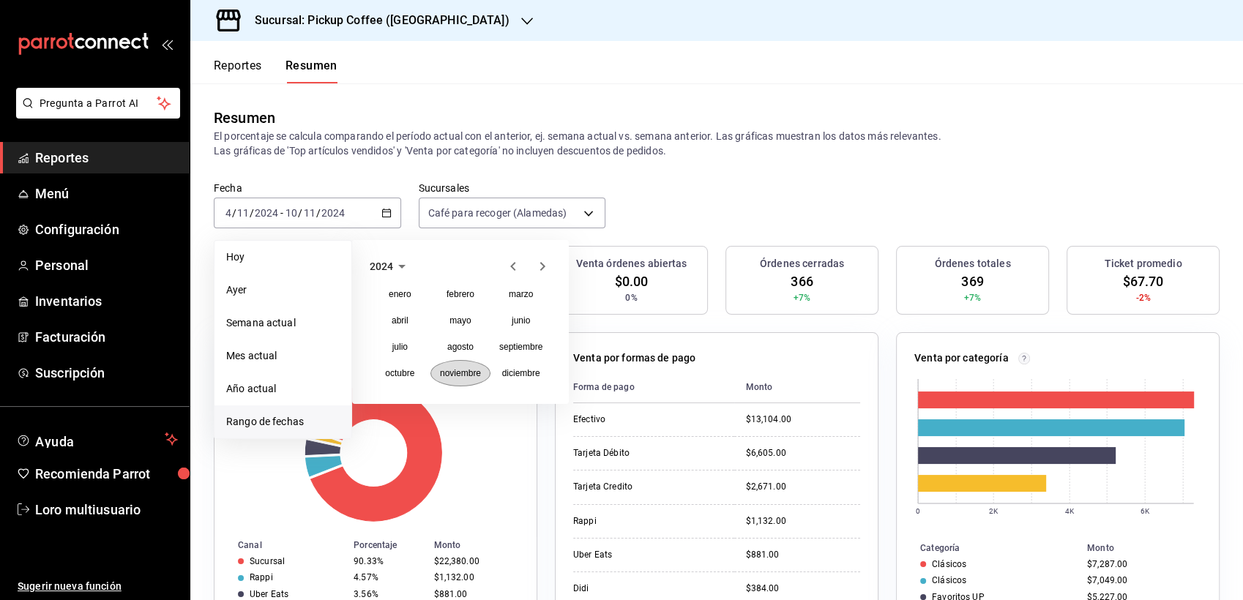
click at [474, 373] on abbr "noviembre" at bounding box center [460, 373] width 41 height 10
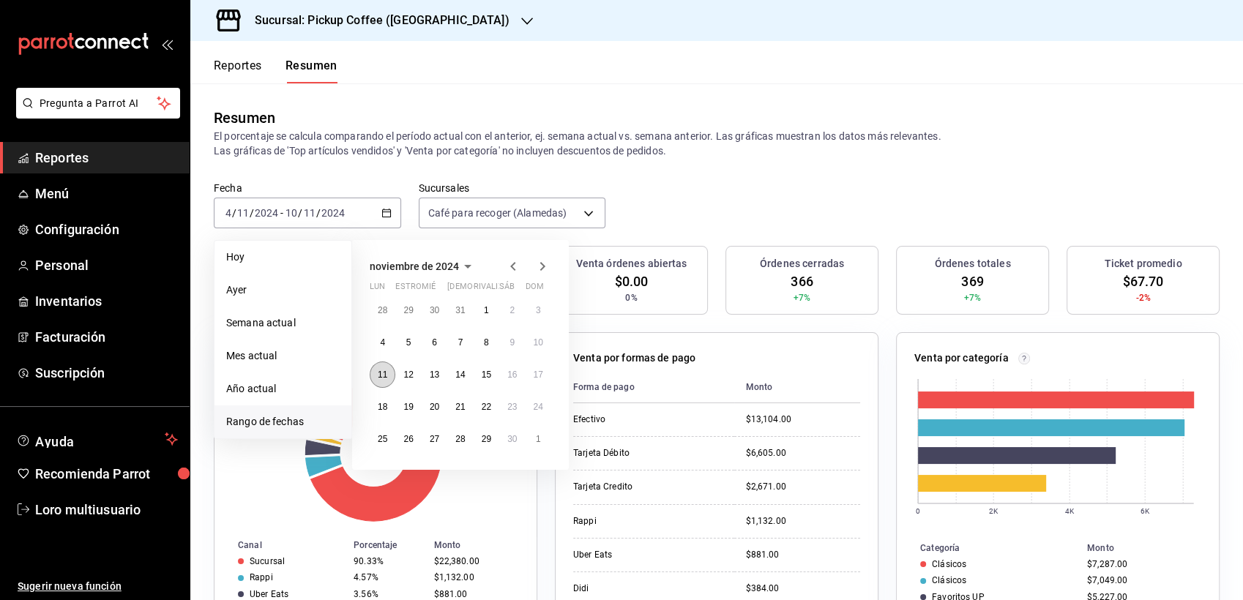
click at [380, 366] on button "11" at bounding box center [383, 375] width 26 height 26
click at [542, 377] on abbr "17" at bounding box center [539, 375] width 10 height 10
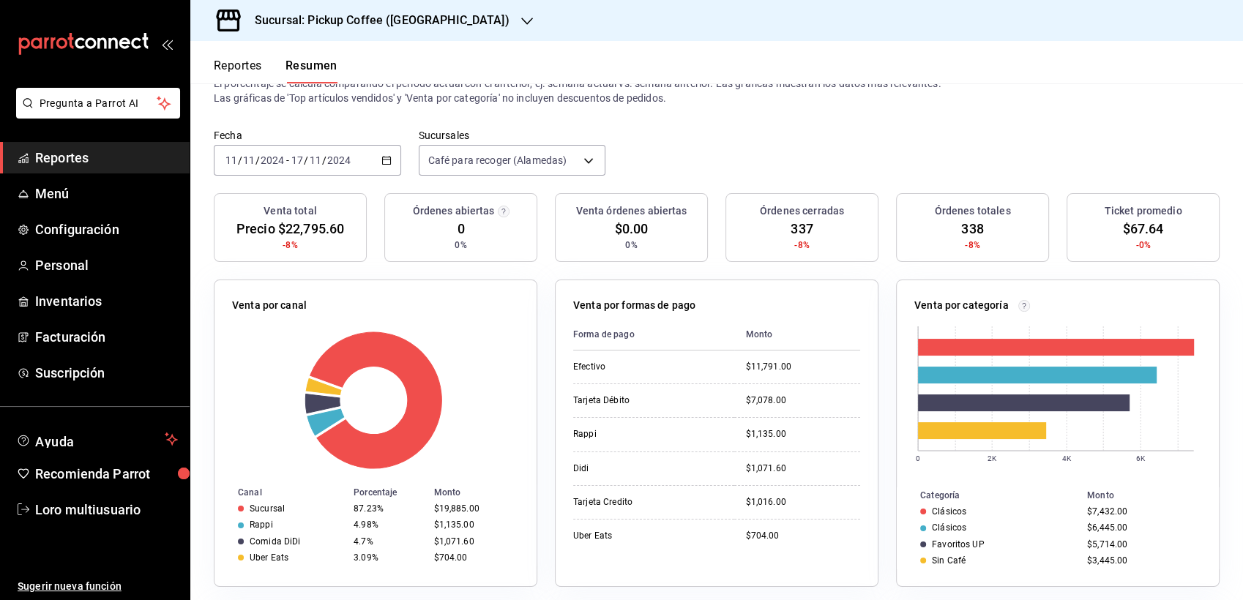
scroll to position [81, 0]
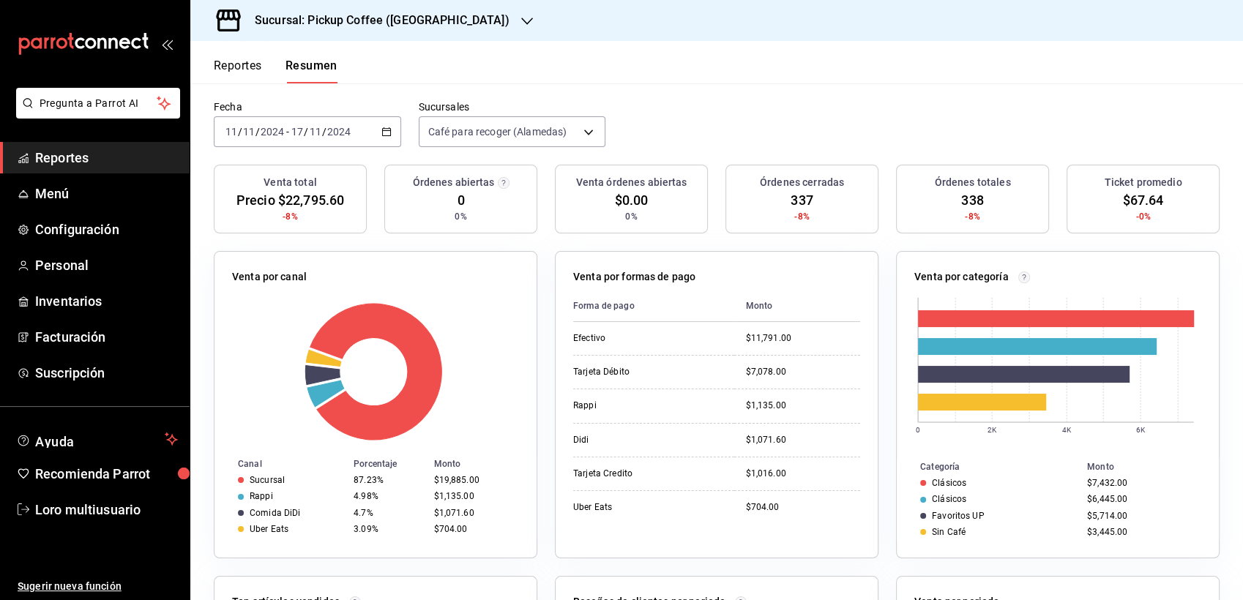
click at [365, 26] on h3 "Sucursal: Pickup Coffee ([GEOGRAPHIC_DATA])" at bounding box center [376, 21] width 266 height 18
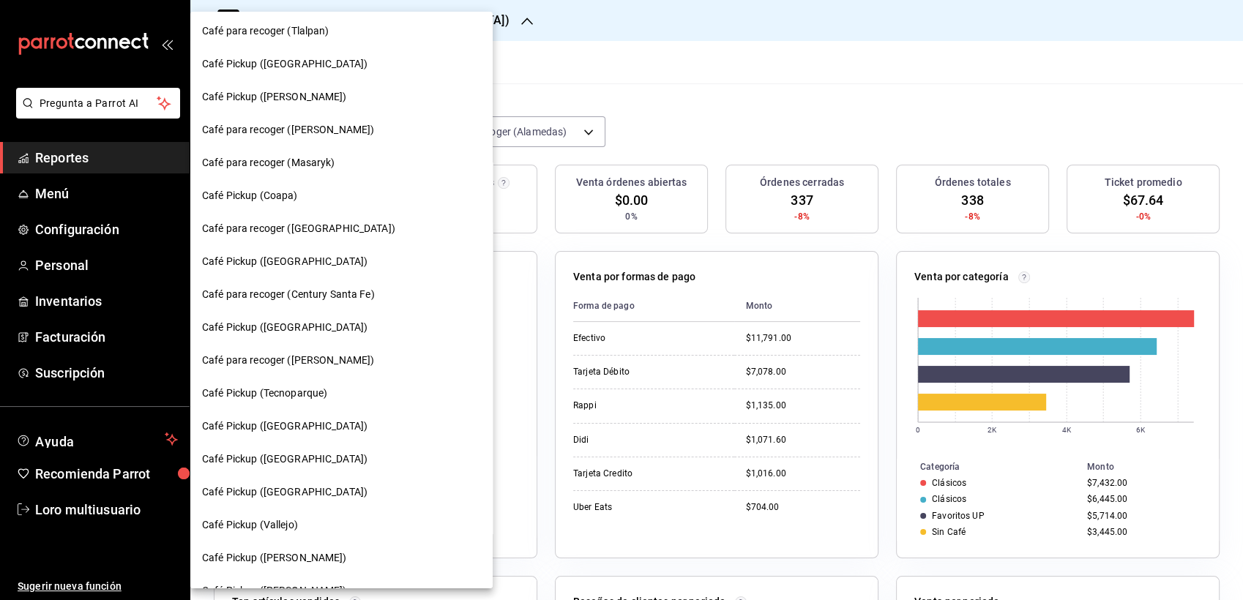
scroll to position [0, 0]
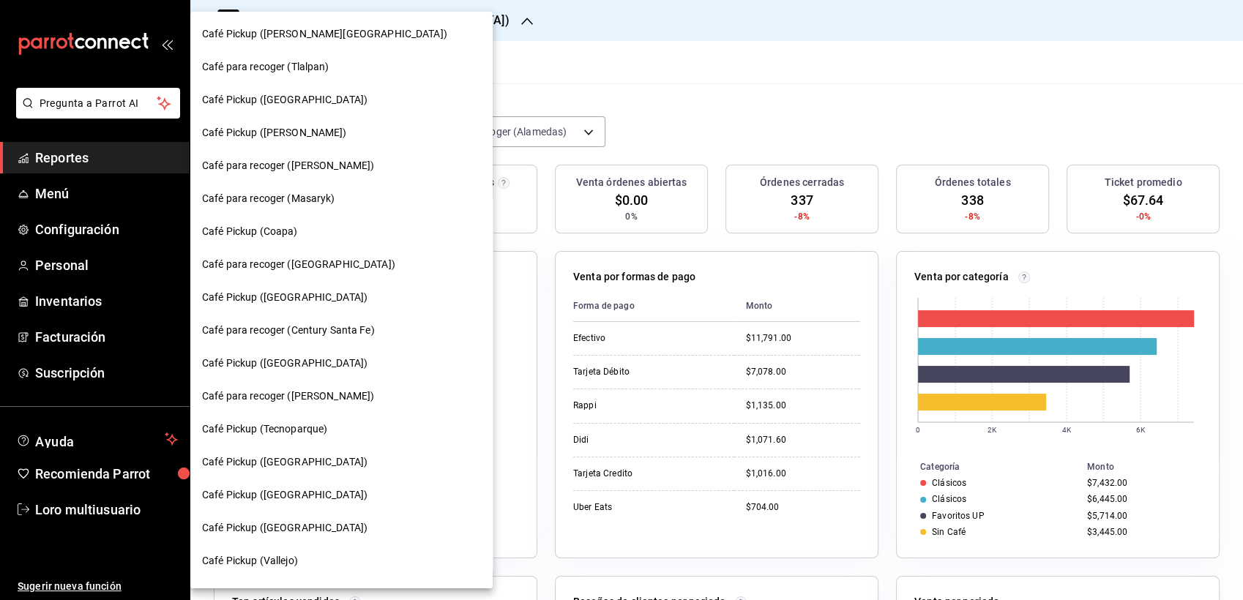
click at [287, 131] on span "Café Pickup ([PERSON_NAME])" at bounding box center [274, 132] width 145 height 15
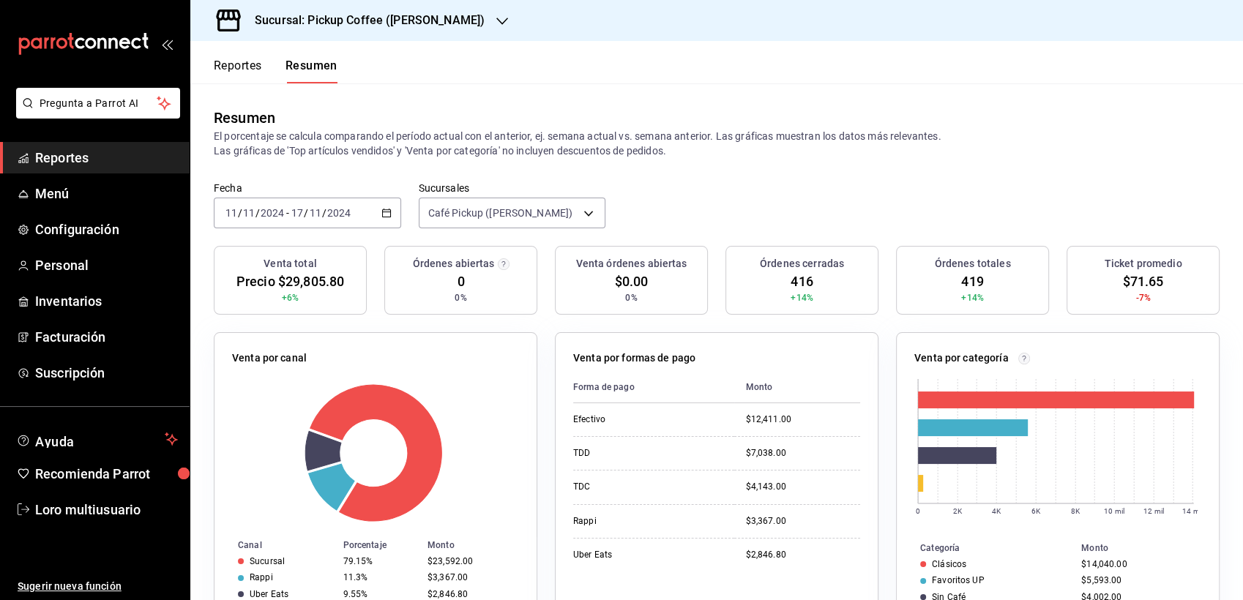
click at [325, 225] on div "[DATE] [DATE] - [DATE] [DATE]" at bounding box center [307, 213] width 187 height 31
click at [714, 221] on div "Fecha [DATE] [DATE] - [DATE] [DATE] Sucursales Café Pickup ([PERSON_NAME]) [obj…" at bounding box center [716, 214] width 1053 height 64
click at [281, 214] on input "2024" at bounding box center [272, 213] width 25 height 12
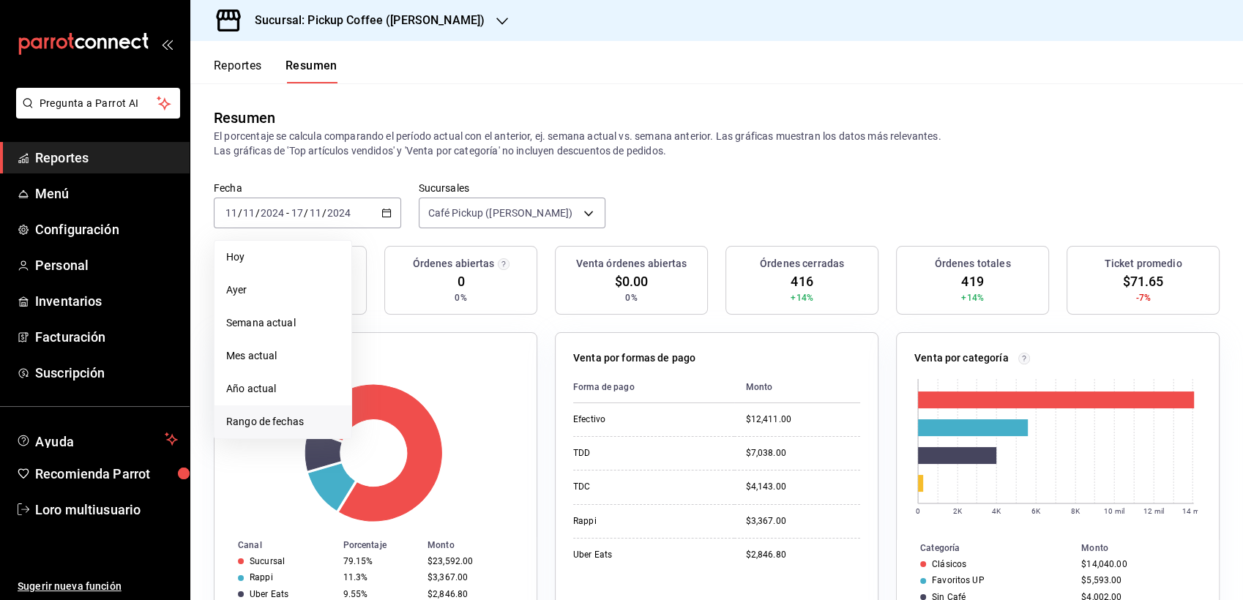
click at [233, 425] on span "Rango de fechas" at bounding box center [282, 421] width 113 height 15
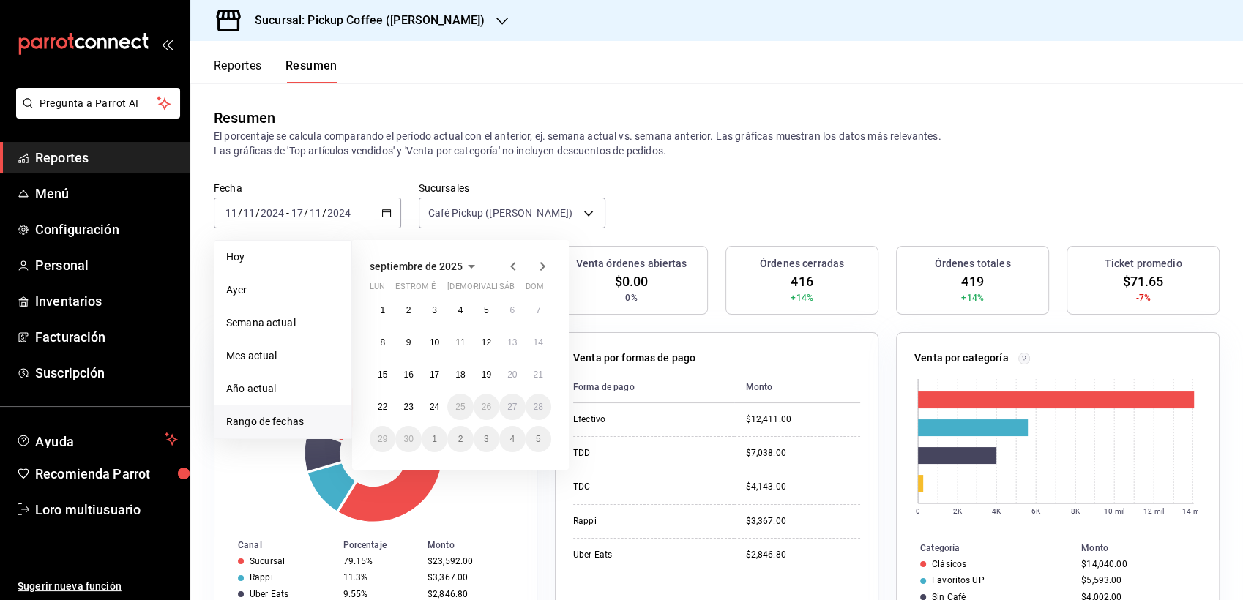
click at [463, 264] on icon "button" at bounding box center [472, 267] width 18 height 18
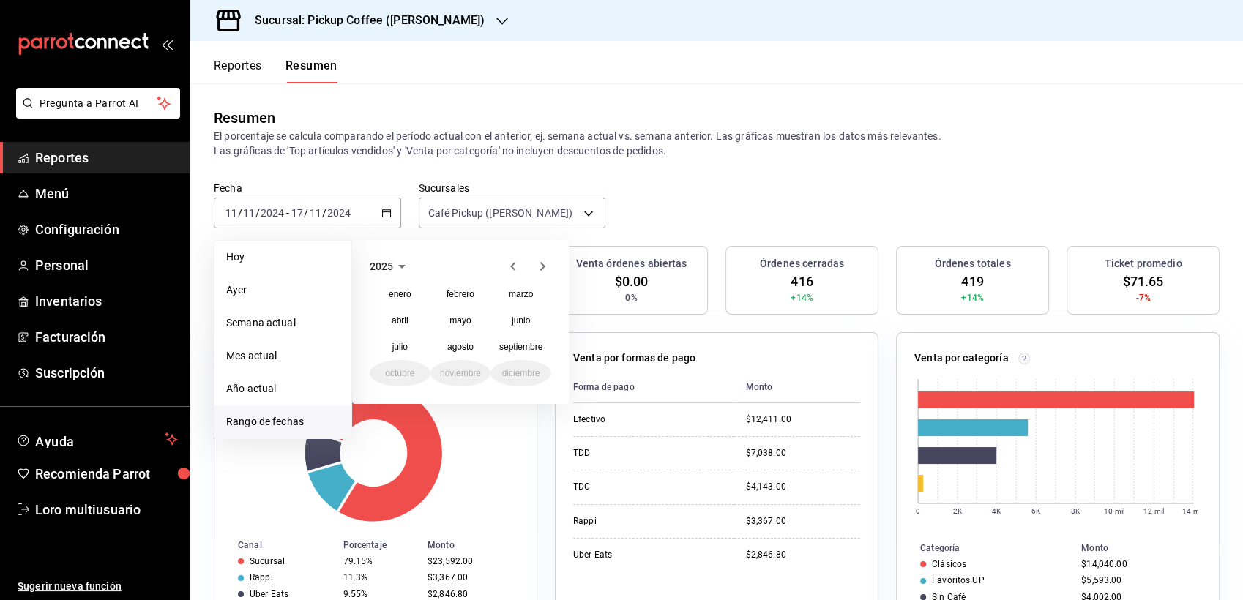
click at [507, 266] on icon "button" at bounding box center [513, 267] width 18 height 18
click at [441, 384] on div "enero febrero marzo [PERSON_NAME] [PERSON_NAME] septiembre octubre noviembre di…" at bounding box center [461, 333] width 182 height 105
click at [456, 374] on abbr "noviembre" at bounding box center [460, 373] width 41 height 10
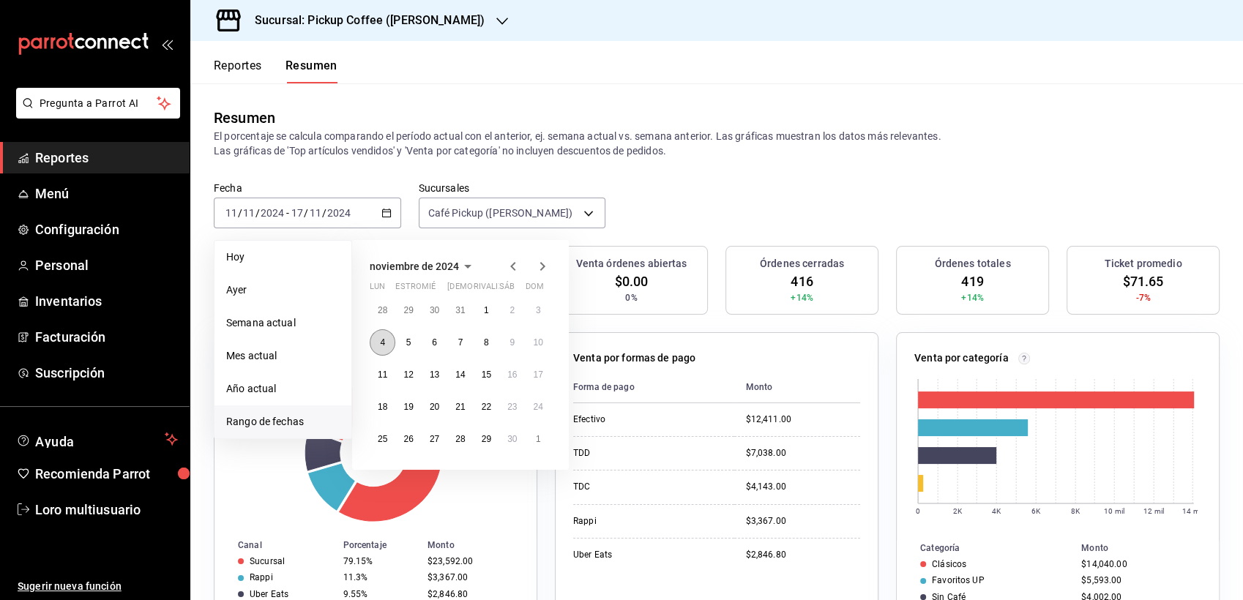
click at [387, 337] on button "4" at bounding box center [383, 342] width 26 height 26
click at [538, 340] on abbr "10" at bounding box center [539, 342] width 10 height 10
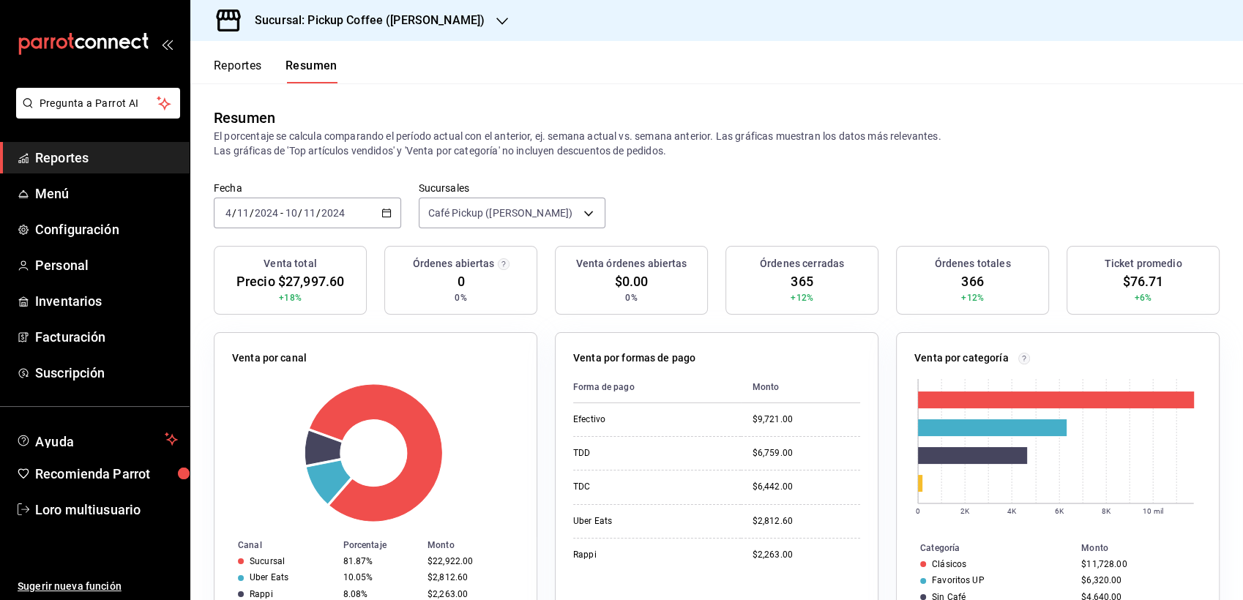
click at [369, 17] on h3 "Sucursal: Pickup Coffee ([PERSON_NAME])" at bounding box center [364, 21] width 242 height 18
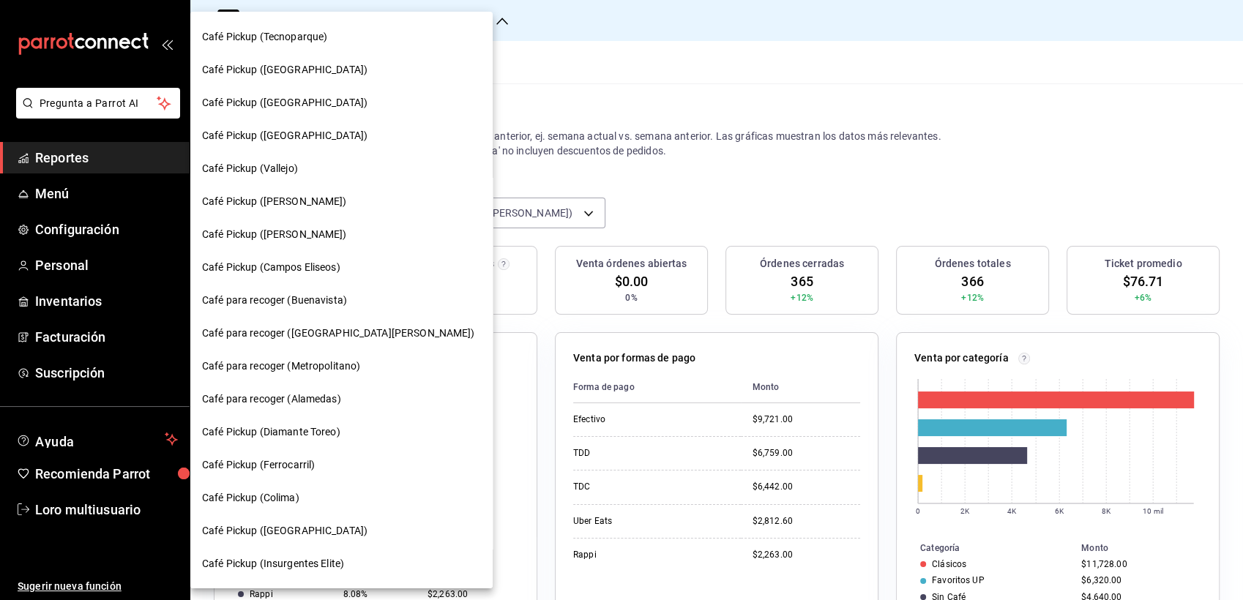
scroll to position [389, 0]
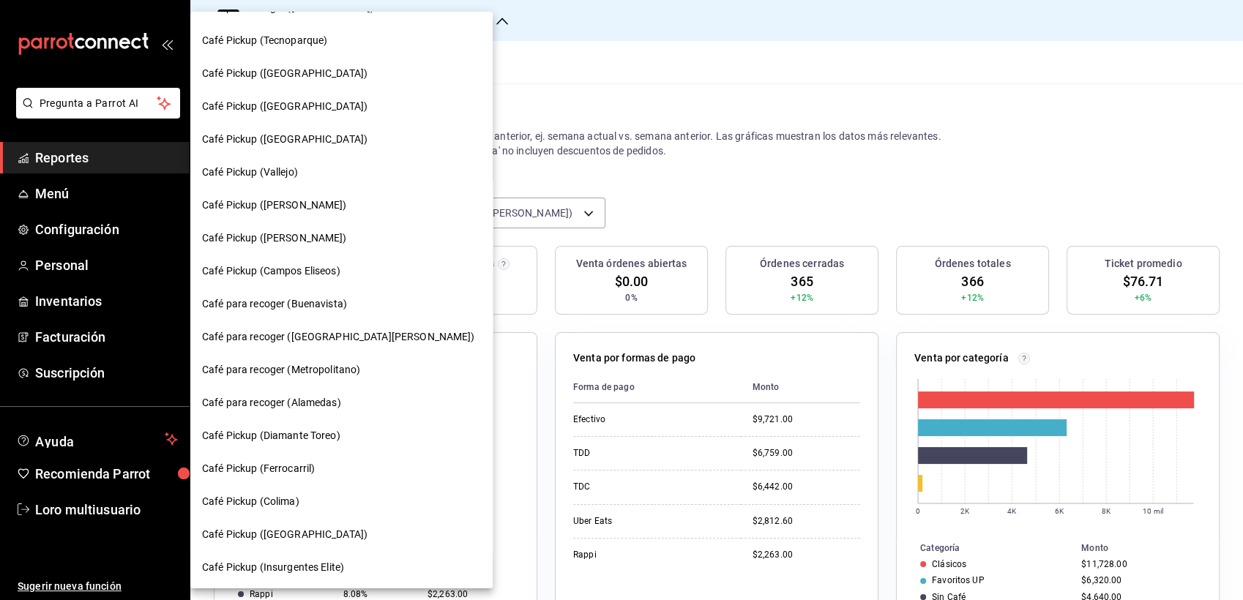
click at [272, 119] on div "Café Pickup ([GEOGRAPHIC_DATA])" at bounding box center [341, 106] width 302 height 33
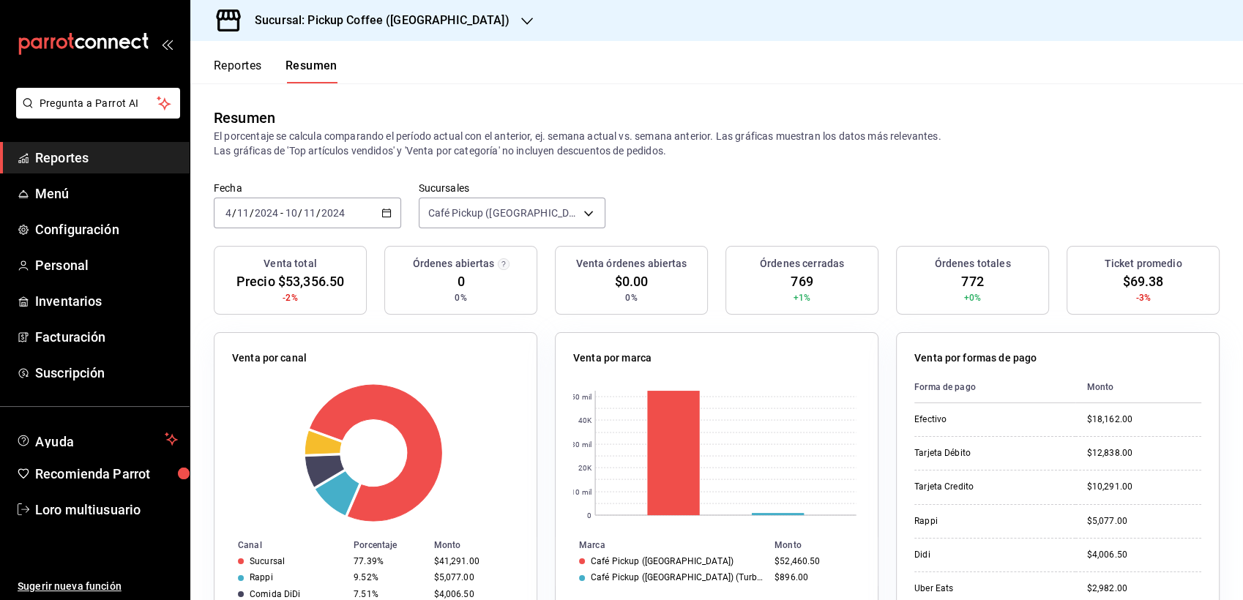
click at [324, 212] on input "2024" at bounding box center [333, 213] width 25 height 12
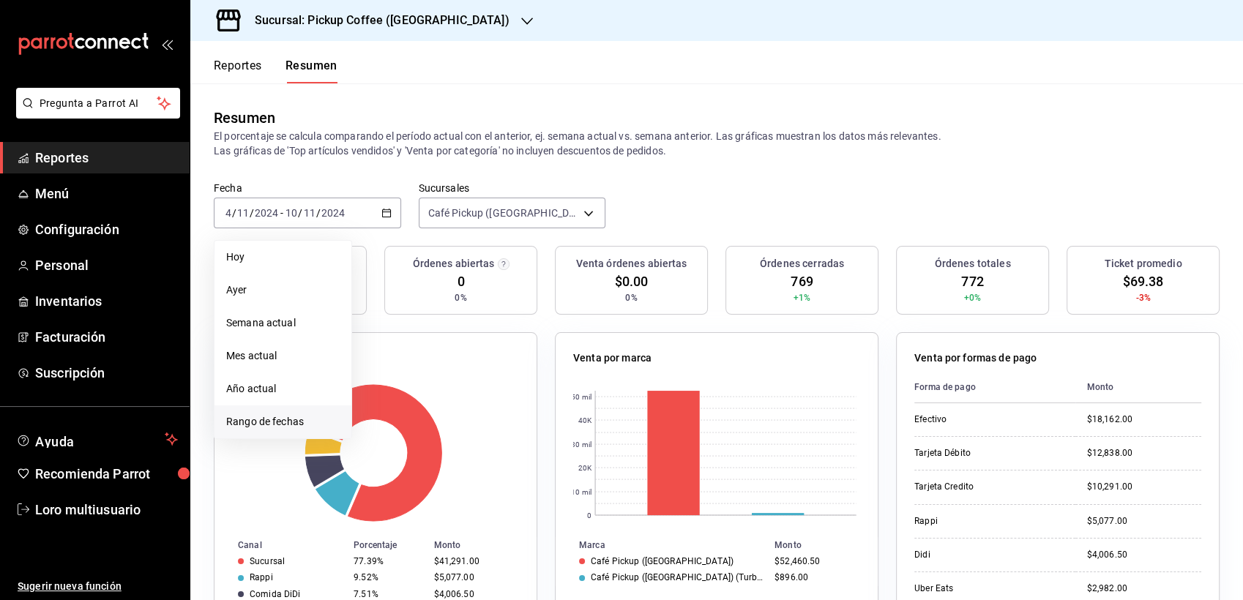
click at [263, 423] on span "Rango de fechas" at bounding box center [282, 421] width 113 height 15
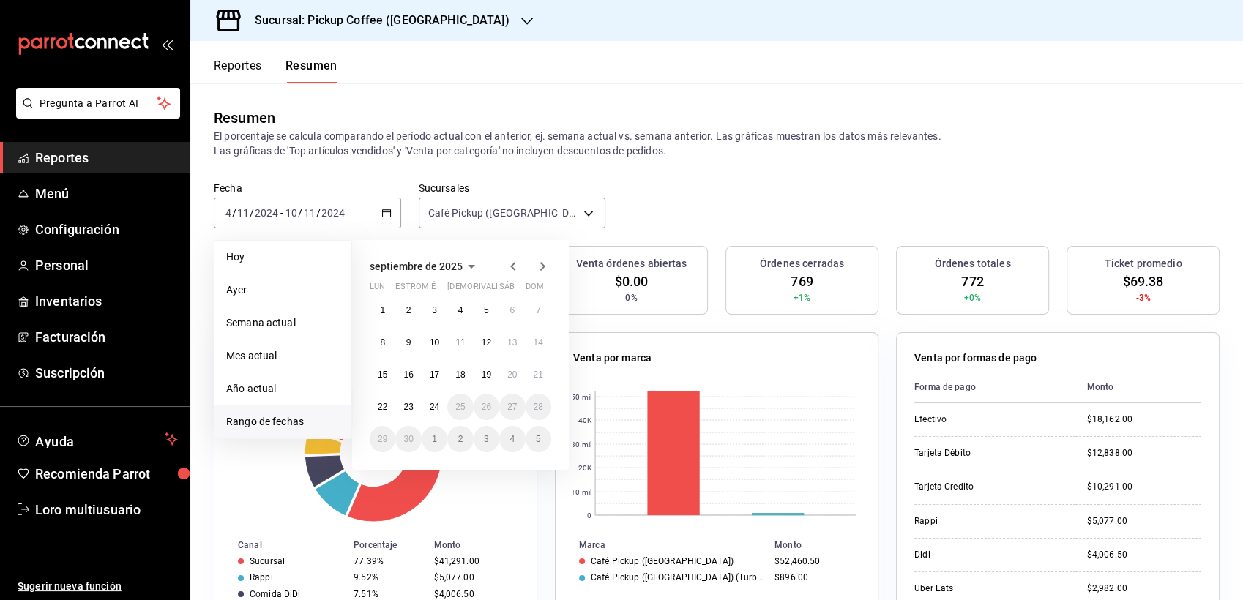
click at [472, 275] on div "[DATE] [PERSON_NAME] estropear mié jue rivalizar sáb dom 1 2 3 4 5 6 7 8 9 10 1…" at bounding box center [460, 355] width 217 height 230
click at [463, 268] on icon "button" at bounding box center [472, 267] width 18 height 18
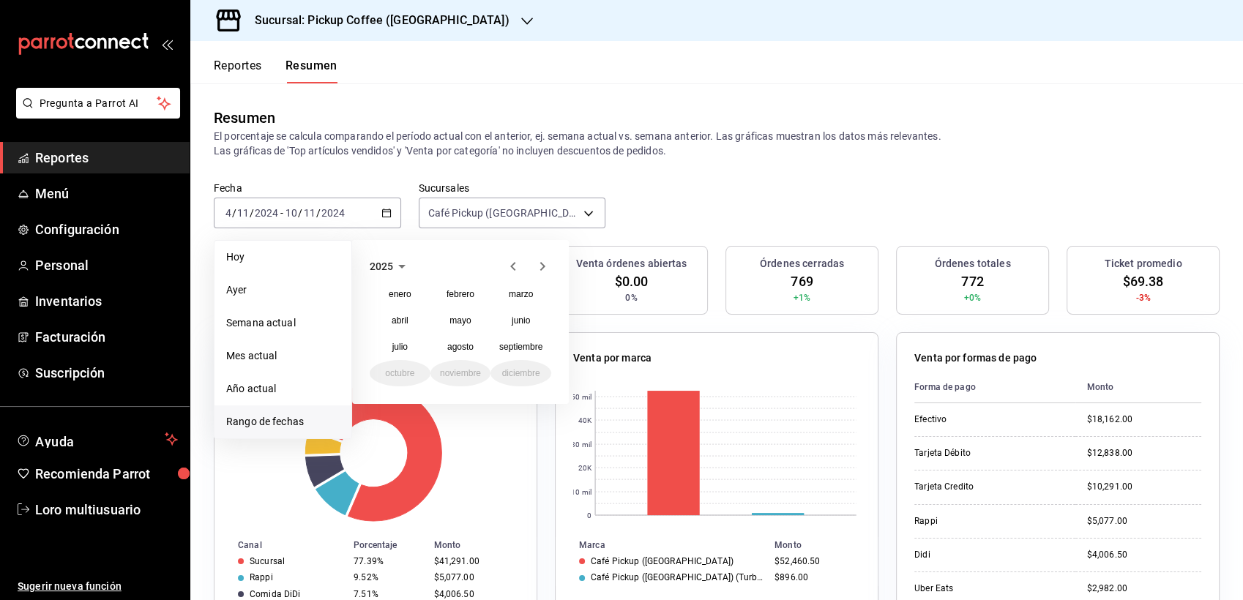
click at [511, 261] on icon "button" at bounding box center [513, 267] width 18 height 18
click at [451, 376] on abbr "noviembre" at bounding box center [460, 373] width 41 height 10
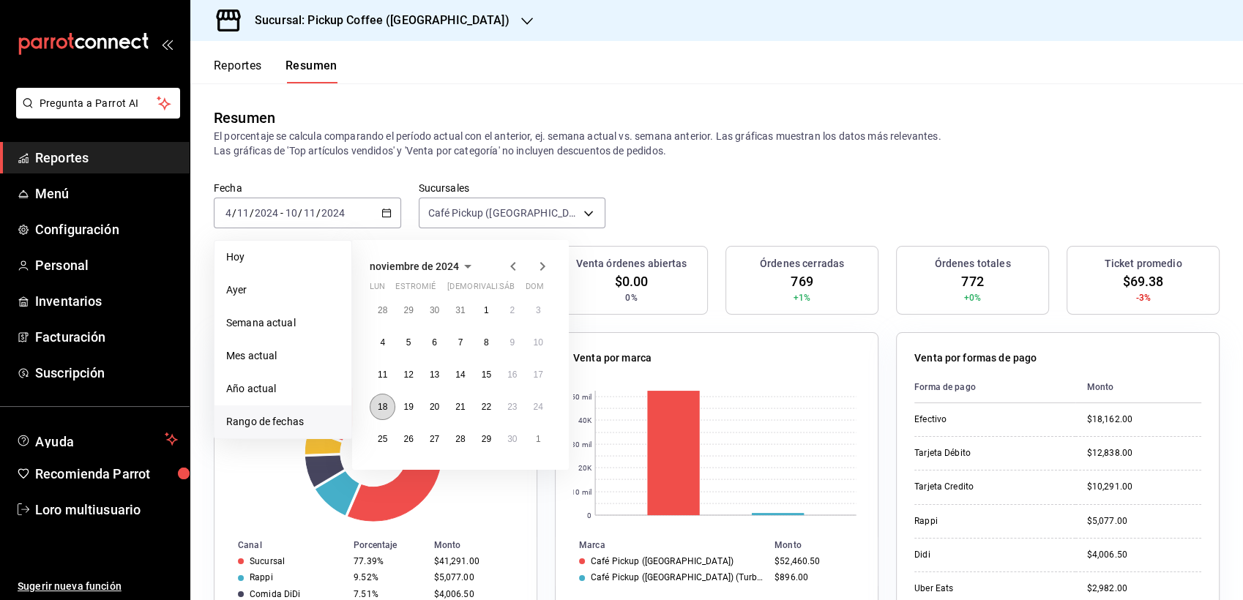
click at [387, 404] on abbr "18" at bounding box center [383, 407] width 10 height 10
click at [534, 407] on abbr "24" at bounding box center [539, 407] width 10 height 10
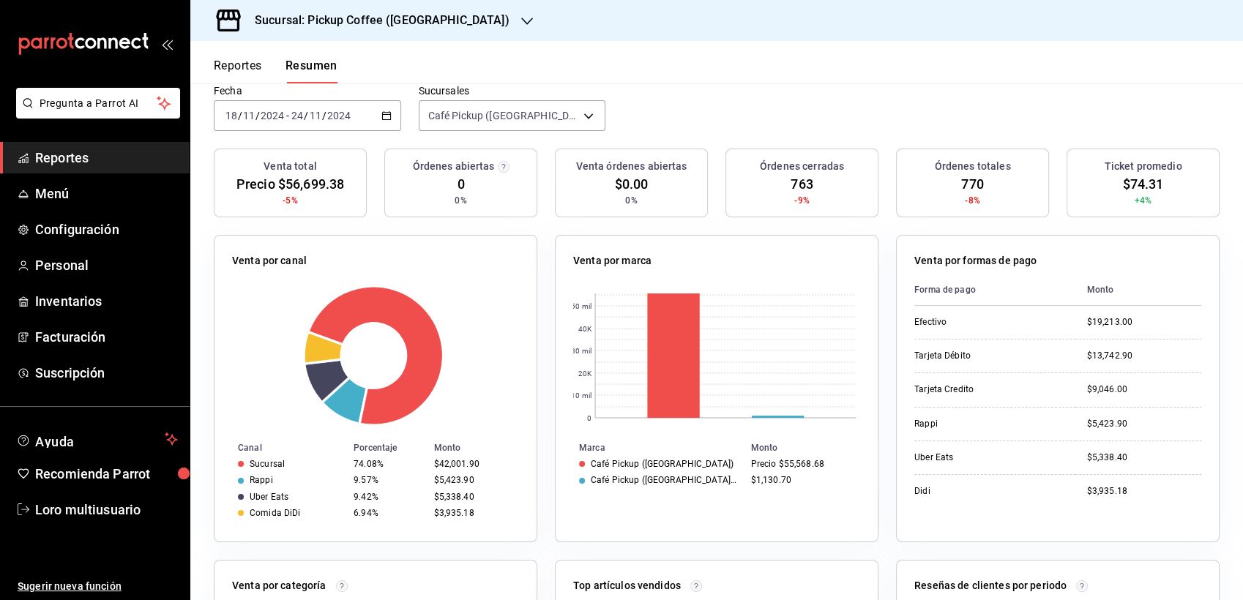
scroll to position [64, 0]
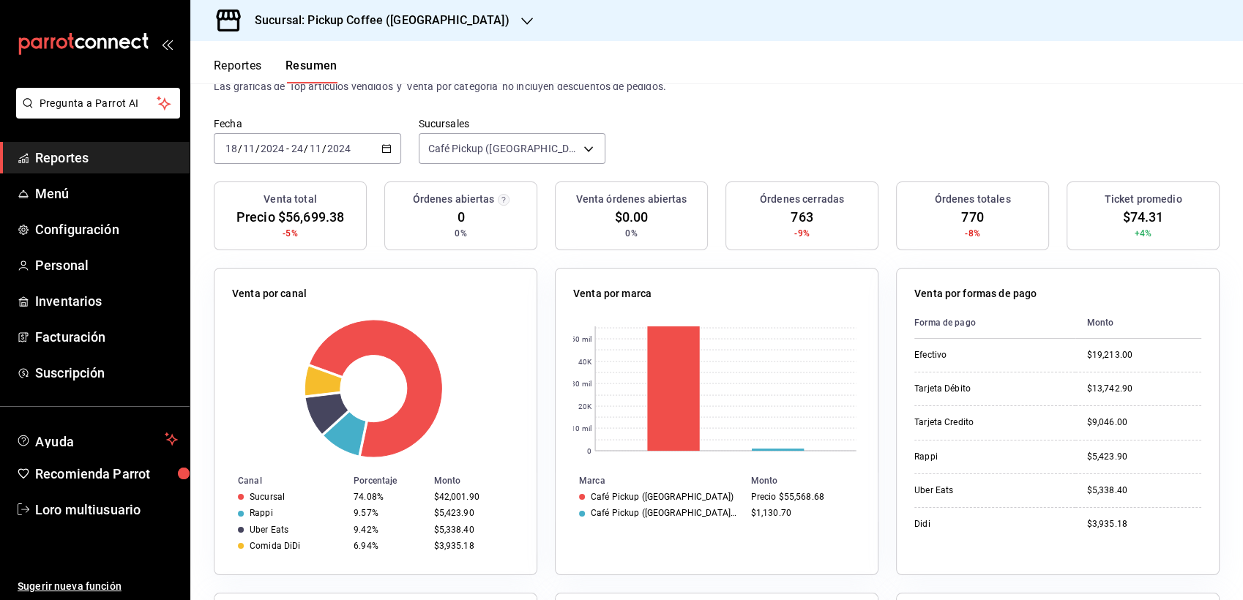
click at [416, 15] on h3 "Sucursal: Pickup Coffee ([GEOGRAPHIC_DATA])" at bounding box center [376, 21] width 266 height 18
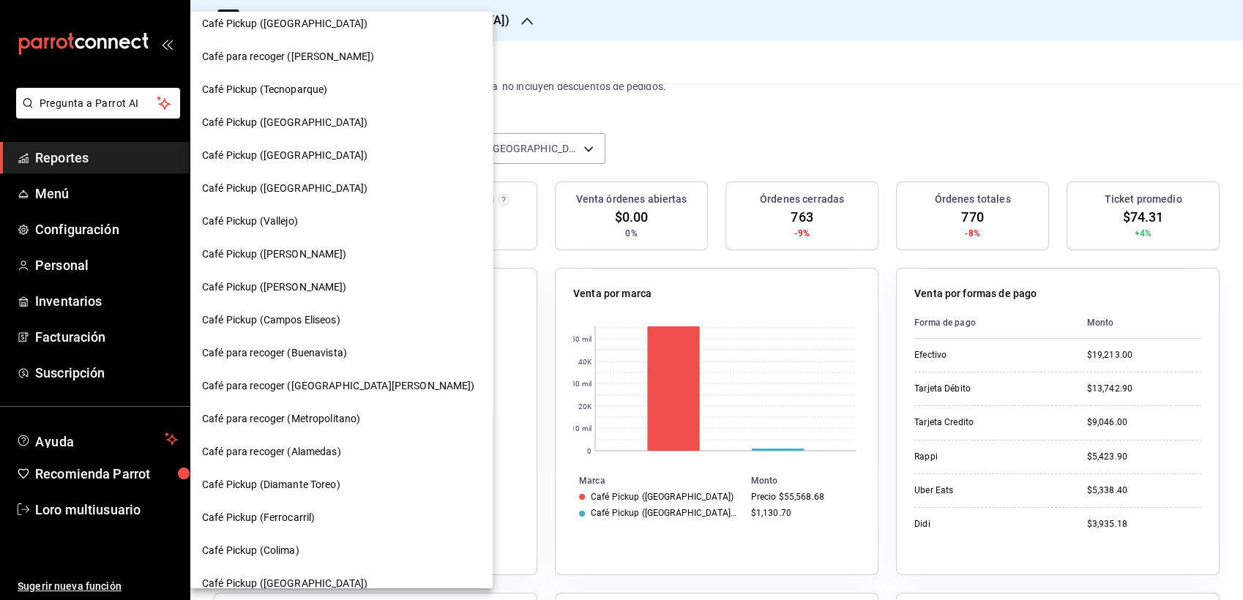
scroll to position [335, 0]
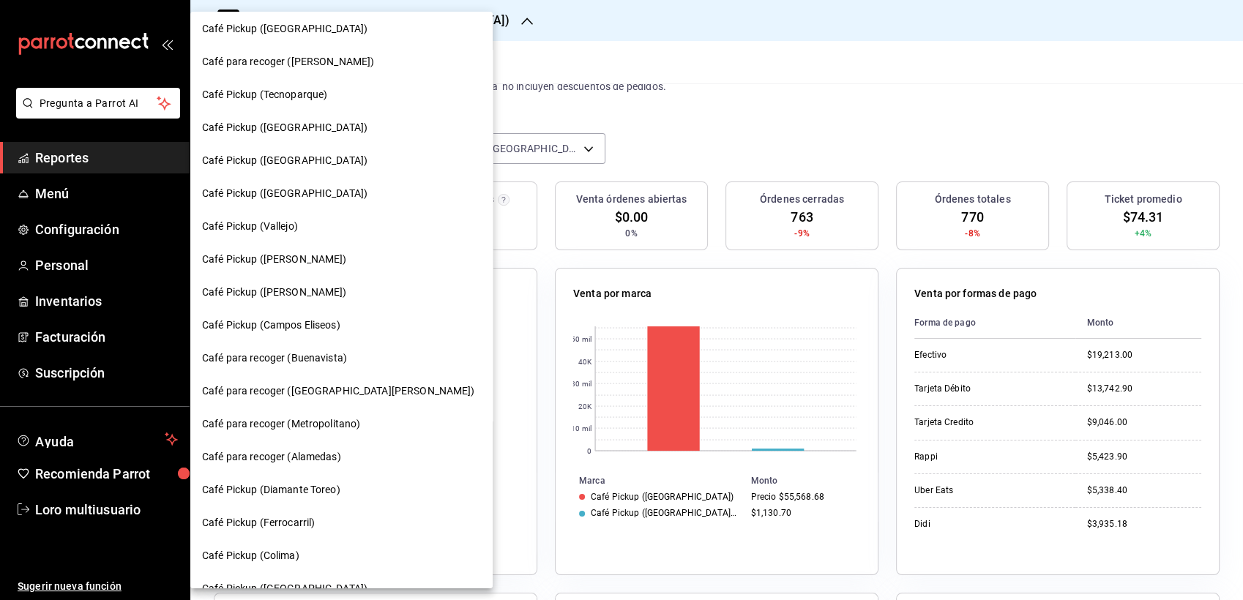
click at [268, 389] on span "Café para recoger ([GEOGRAPHIC_DATA][PERSON_NAME])" at bounding box center [338, 391] width 273 height 15
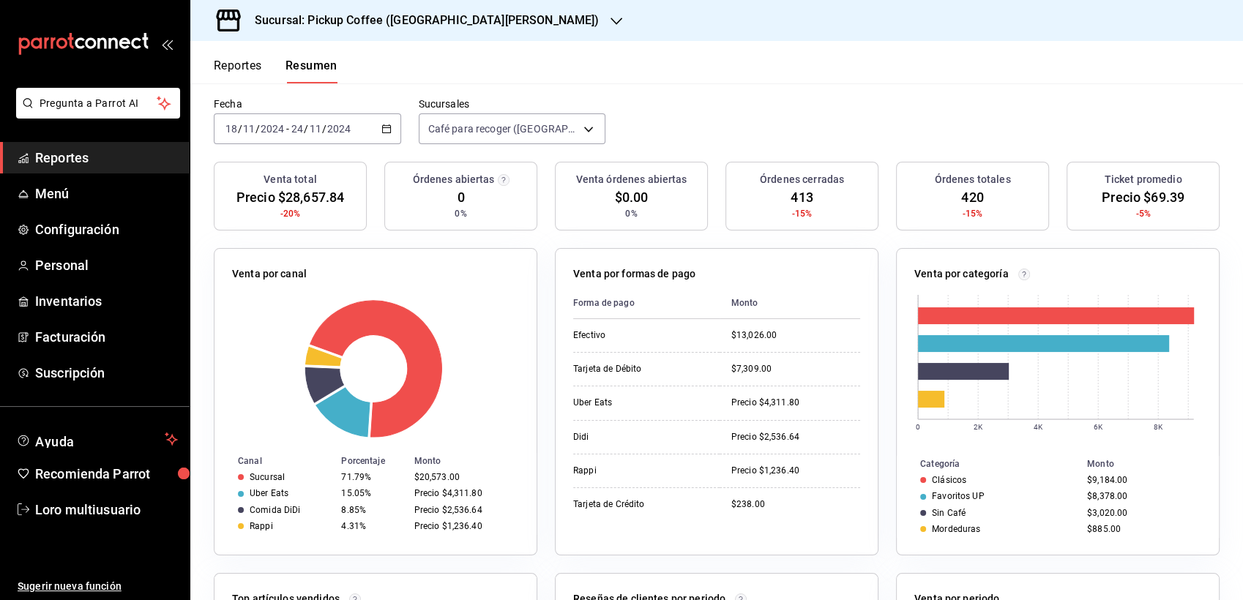
scroll to position [88, 0]
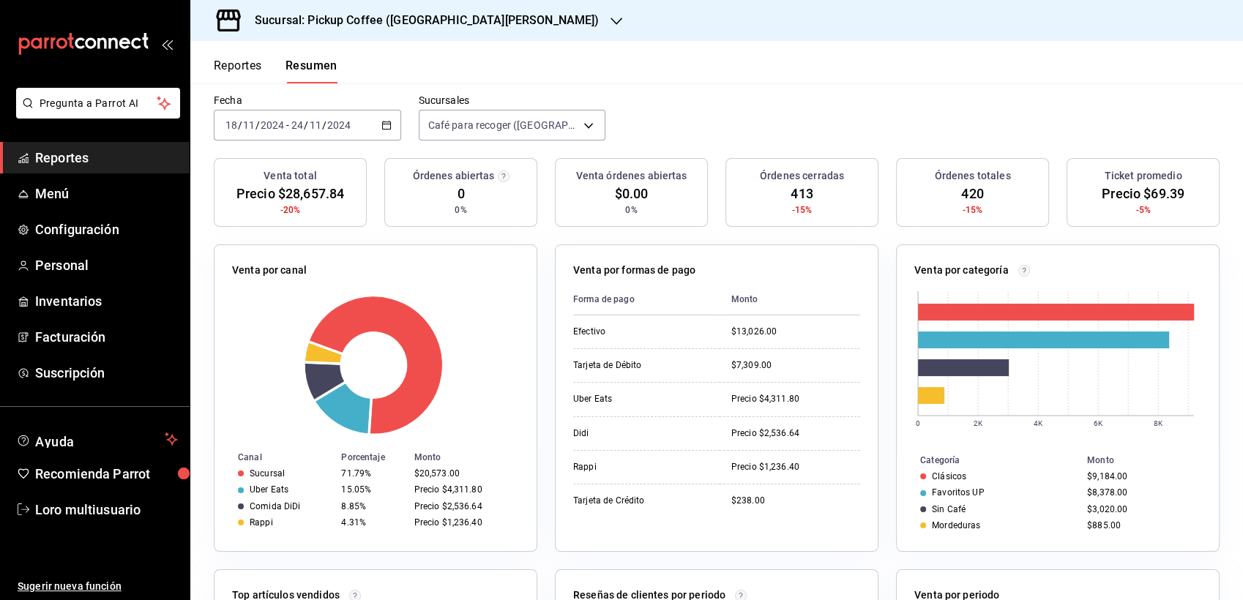
click at [399, 20] on h3 "Sucursal: Pickup Coffee ([GEOGRAPHIC_DATA][PERSON_NAME])" at bounding box center [421, 21] width 356 height 18
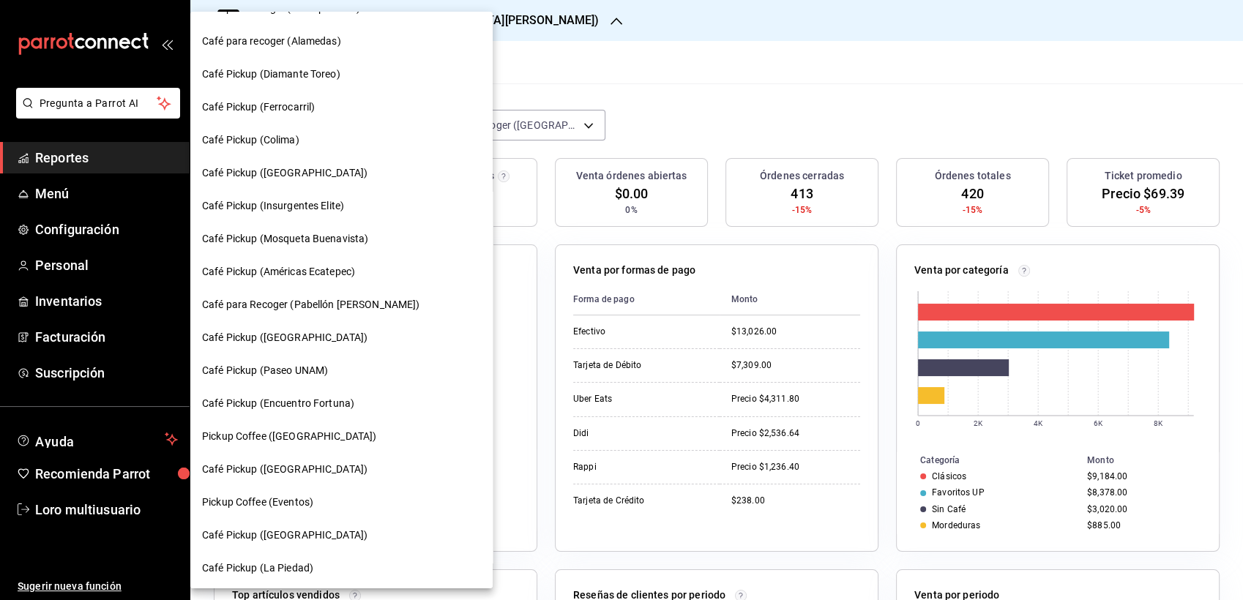
scroll to position [785, 0]
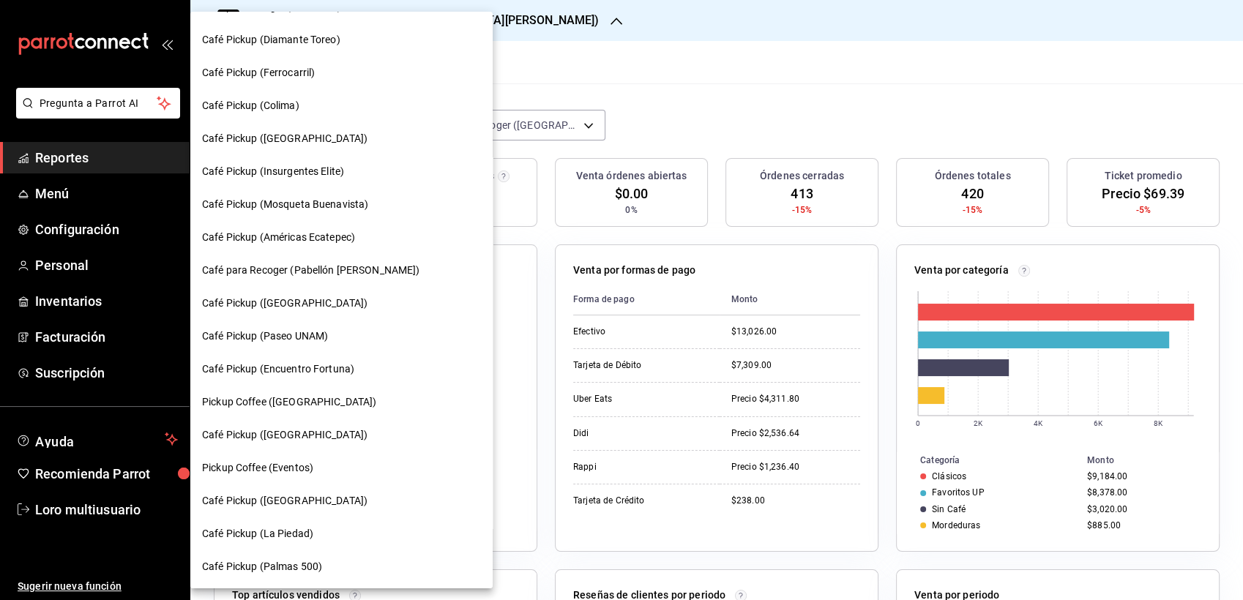
click at [590, 75] on div at bounding box center [621, 300] width 1243 height 600
